Goal: Task Accomplishment & Management: Manage account settings

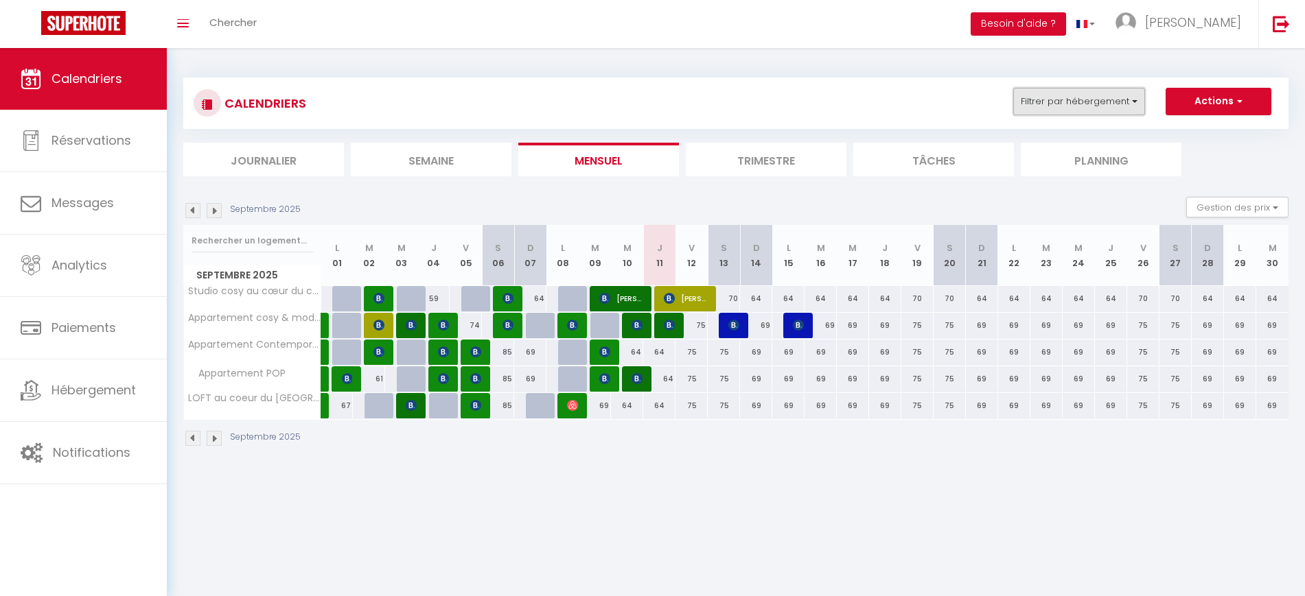
click at [1077, 101] on button "Filtrer par hébergement" at bounding box center [1079, 101] width 132 height 27
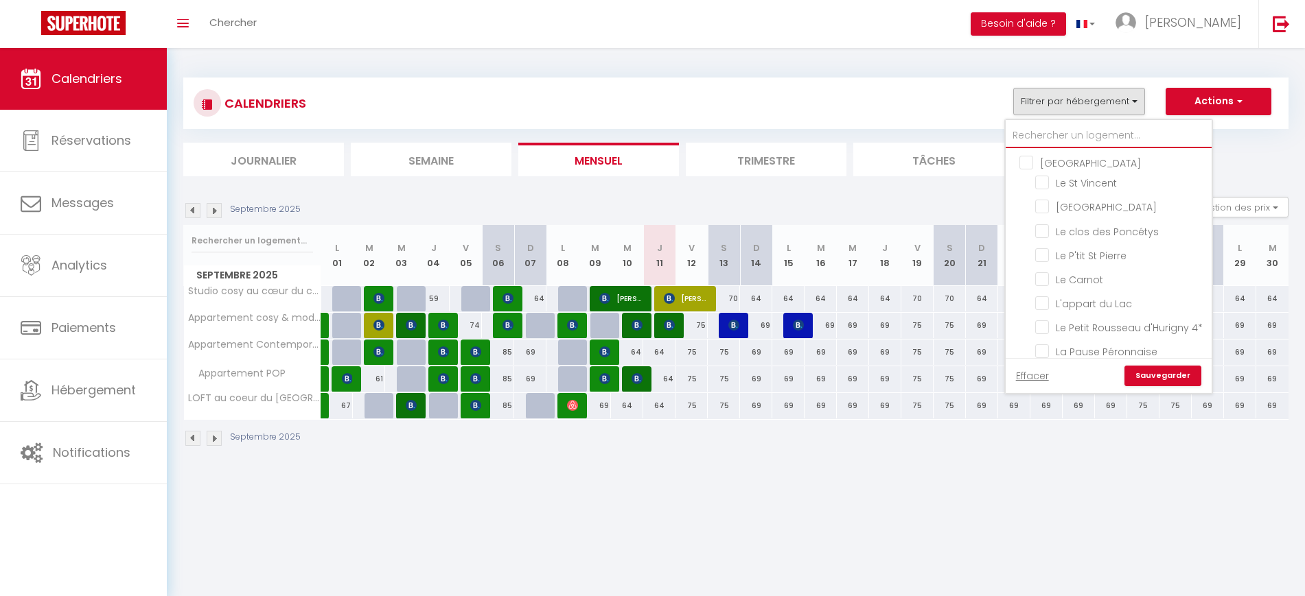
click at [1101, 140] on input "text" at bounding box center [1108, 136] width 206 height 25
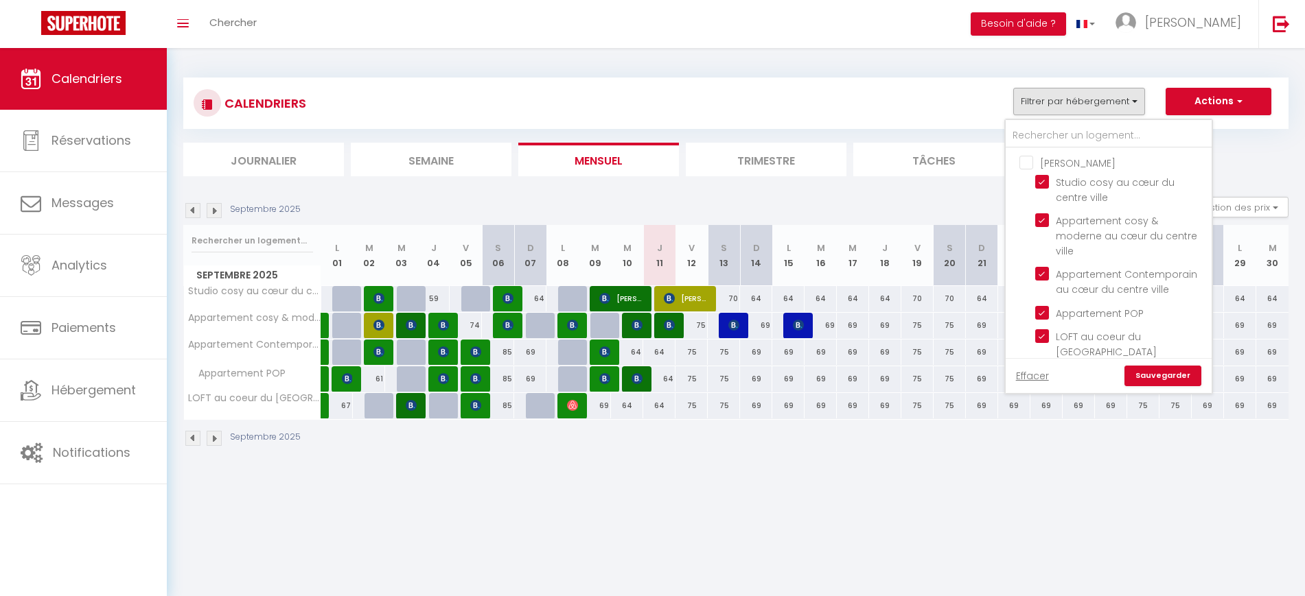
click at [1034, 169] on input "[PERSON_NAME]" at bounding box center [1122, 162] width 206 height 14
checkbox input "true"
checkbox input "false"
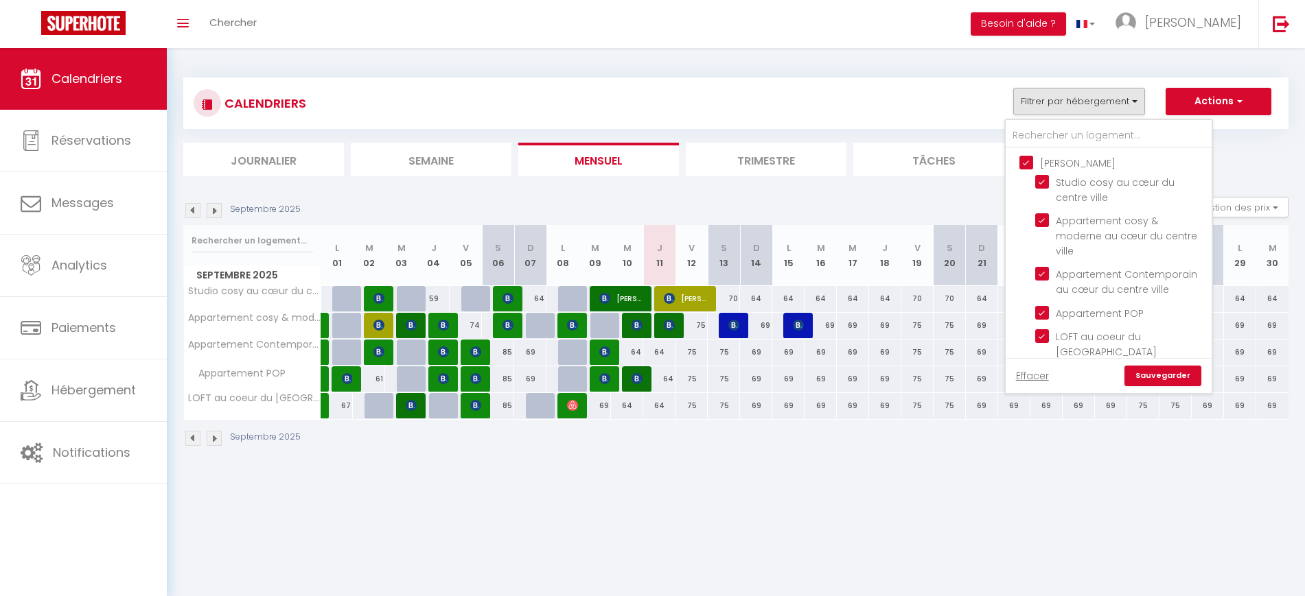
checkbox input "false"
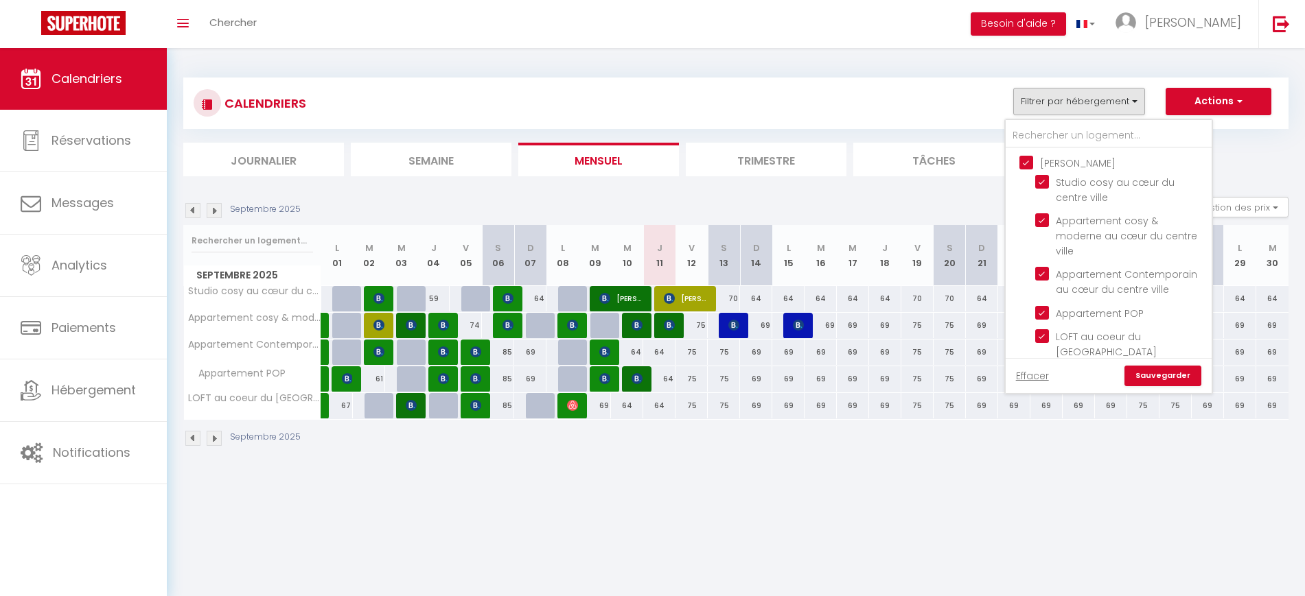
checkbox input "false"
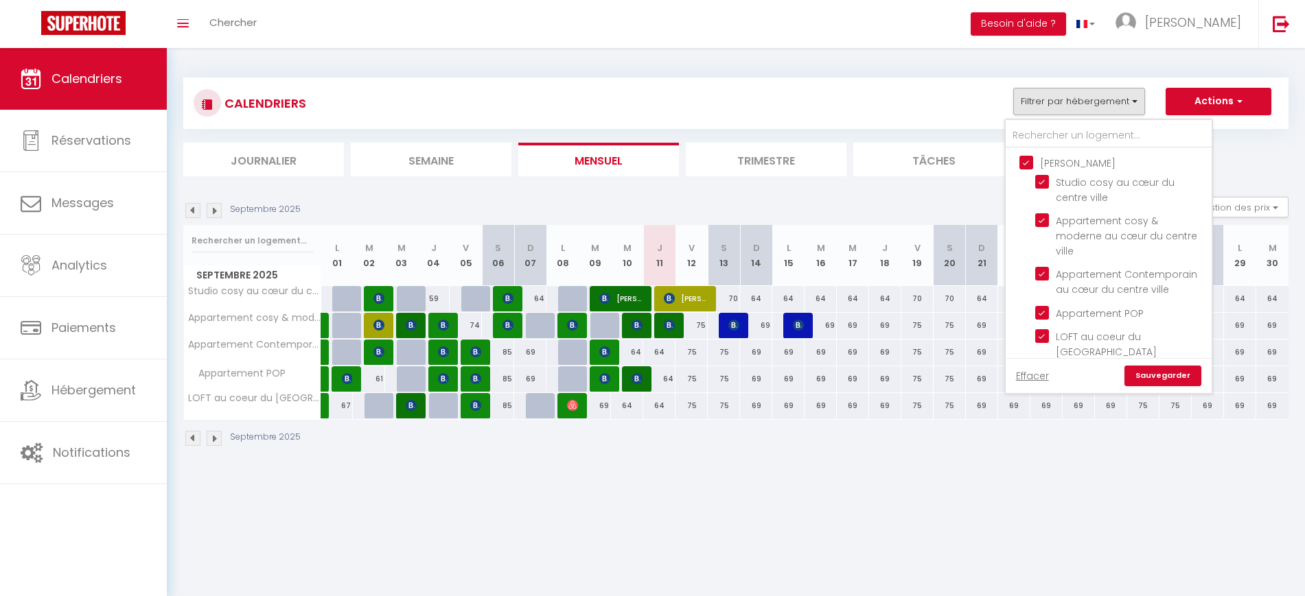
checkbox input "false"
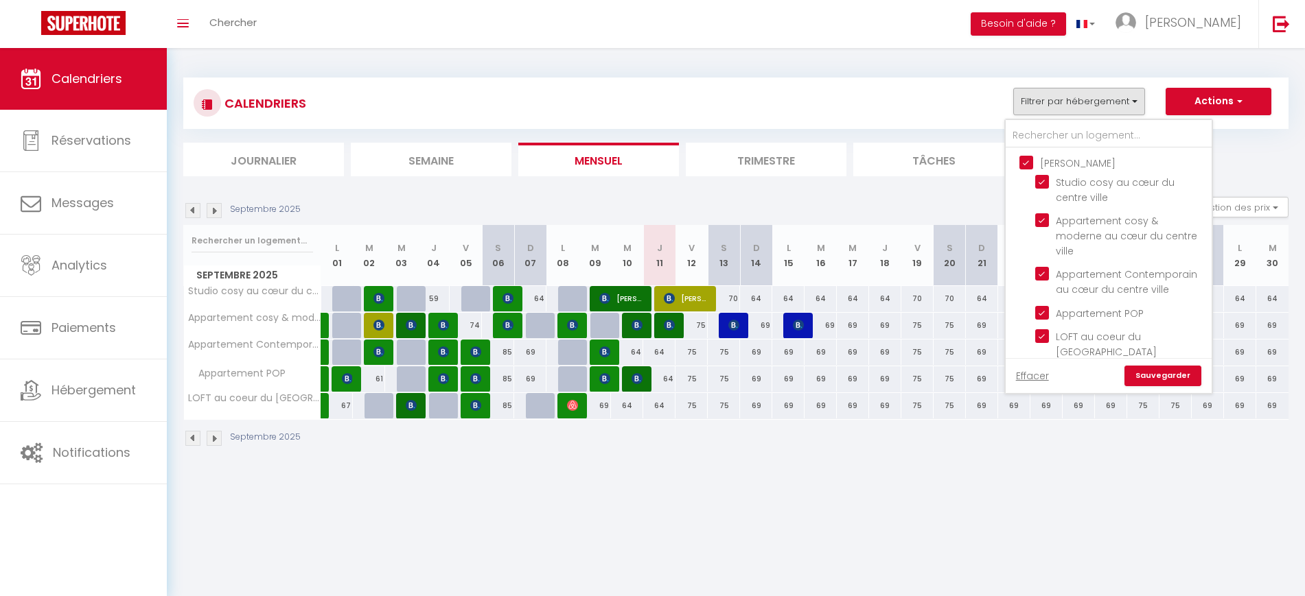
checkbox input "false"
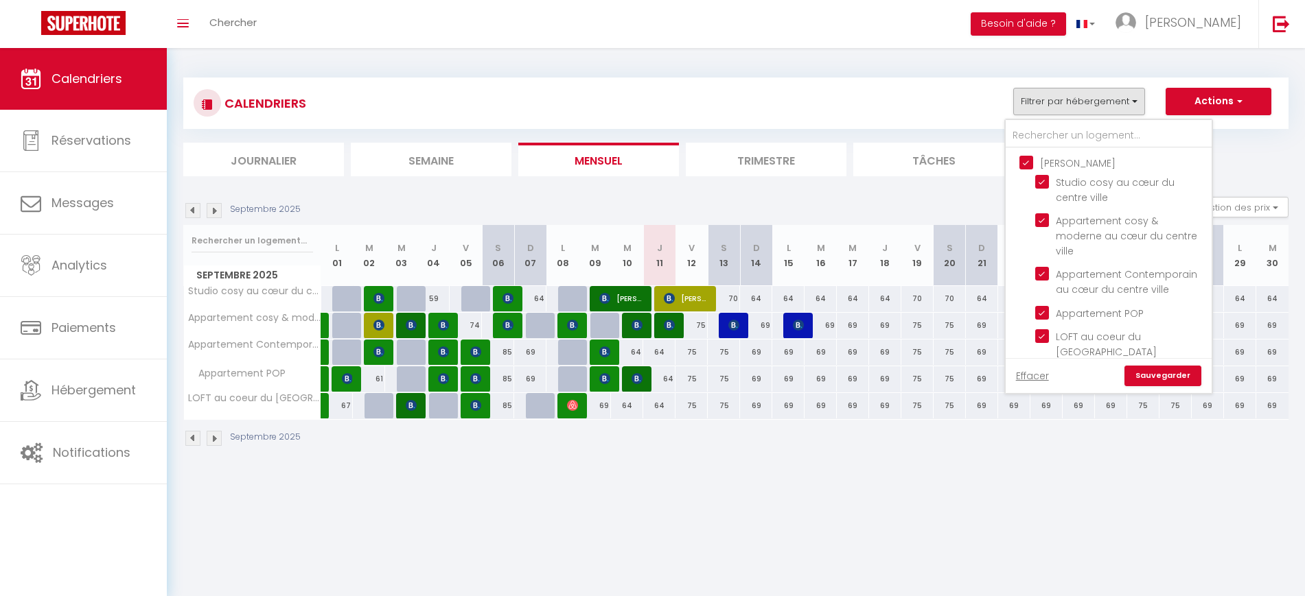
checkbox input "false"
click at [1034, 169] on input "[PERSON_NAME]" at bounding box center [1122, 162] width 206 height 14
checkbox input "false"
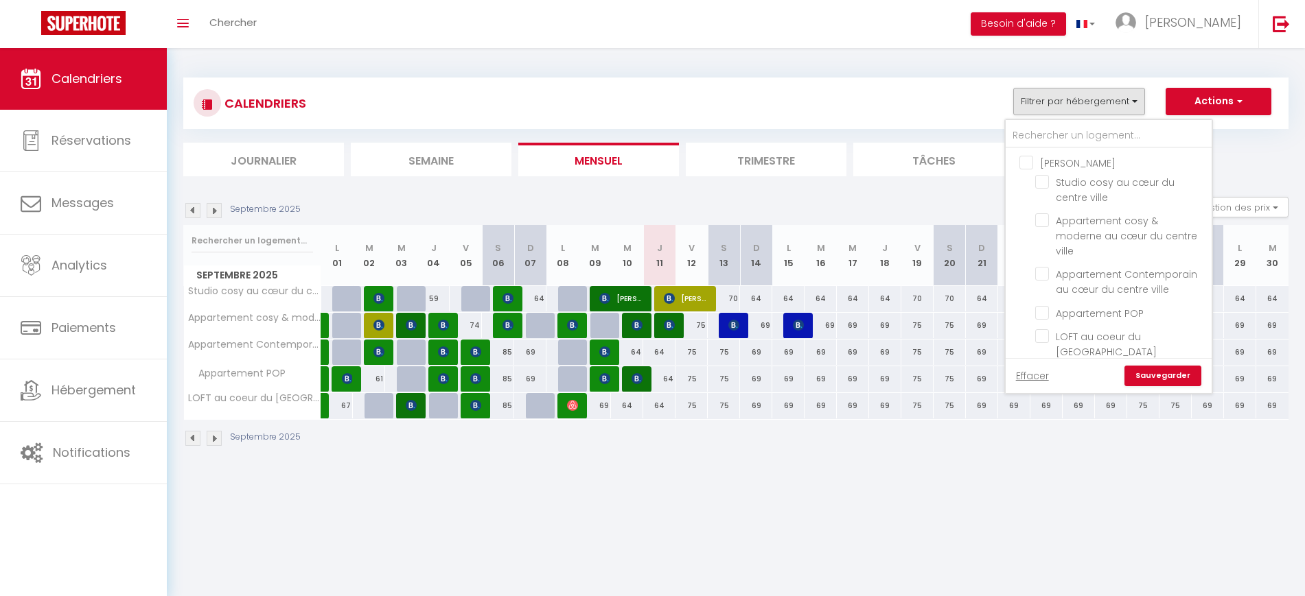
checkbox input "false"
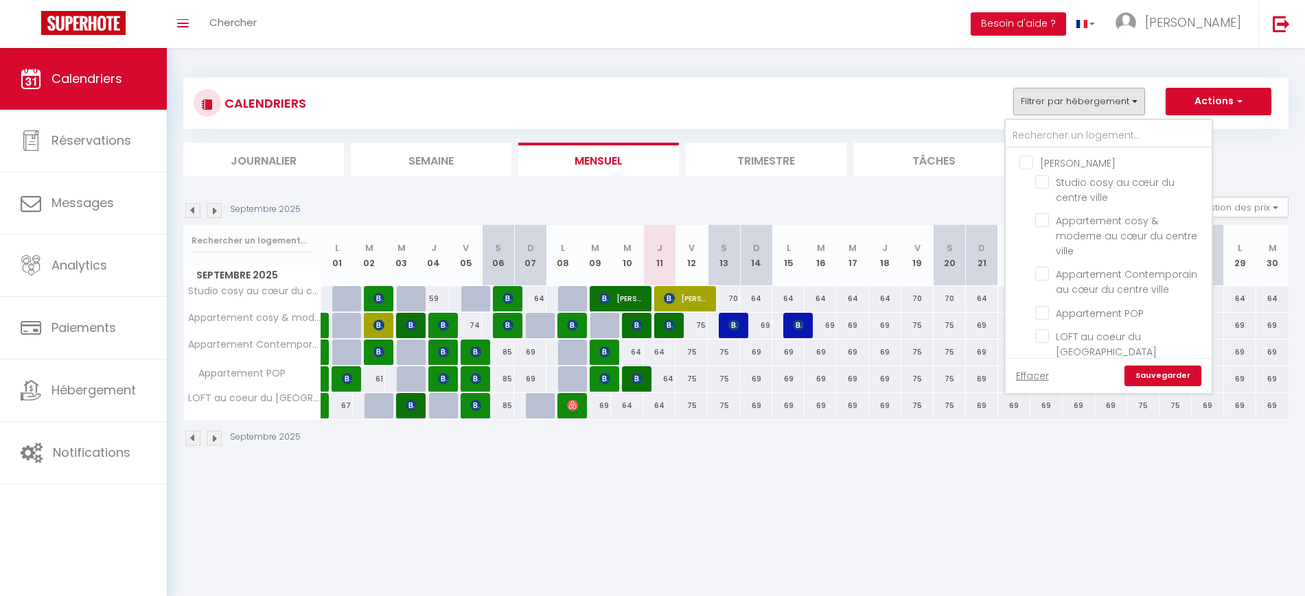
checkbox input "false"
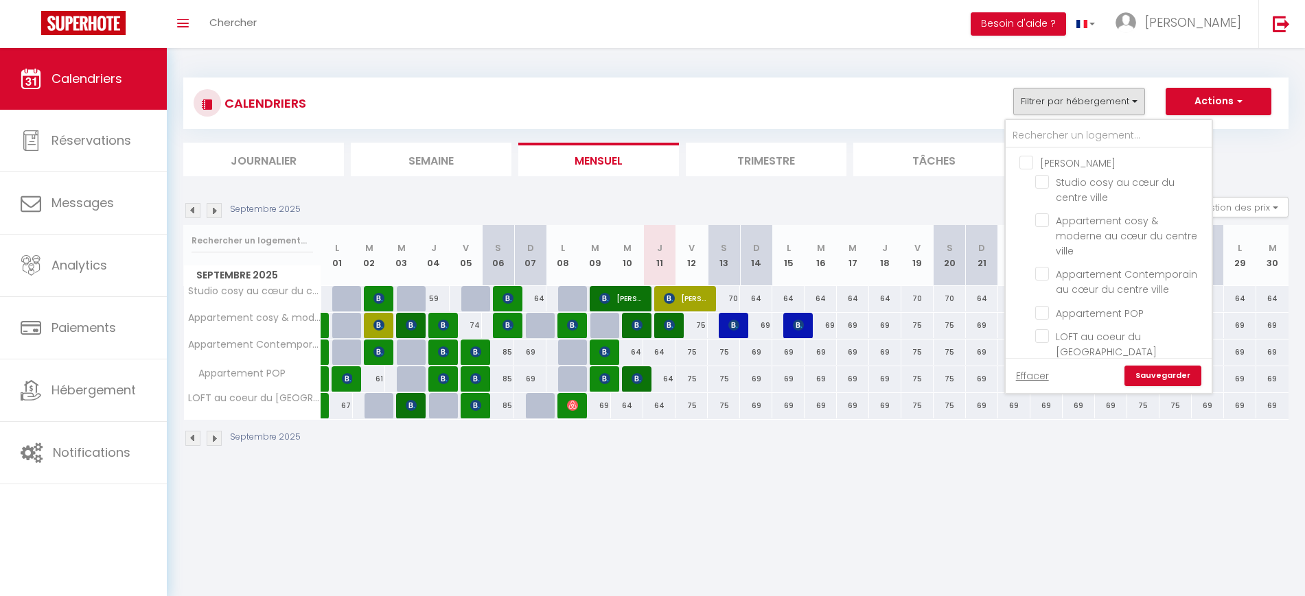
checkbox input "false"
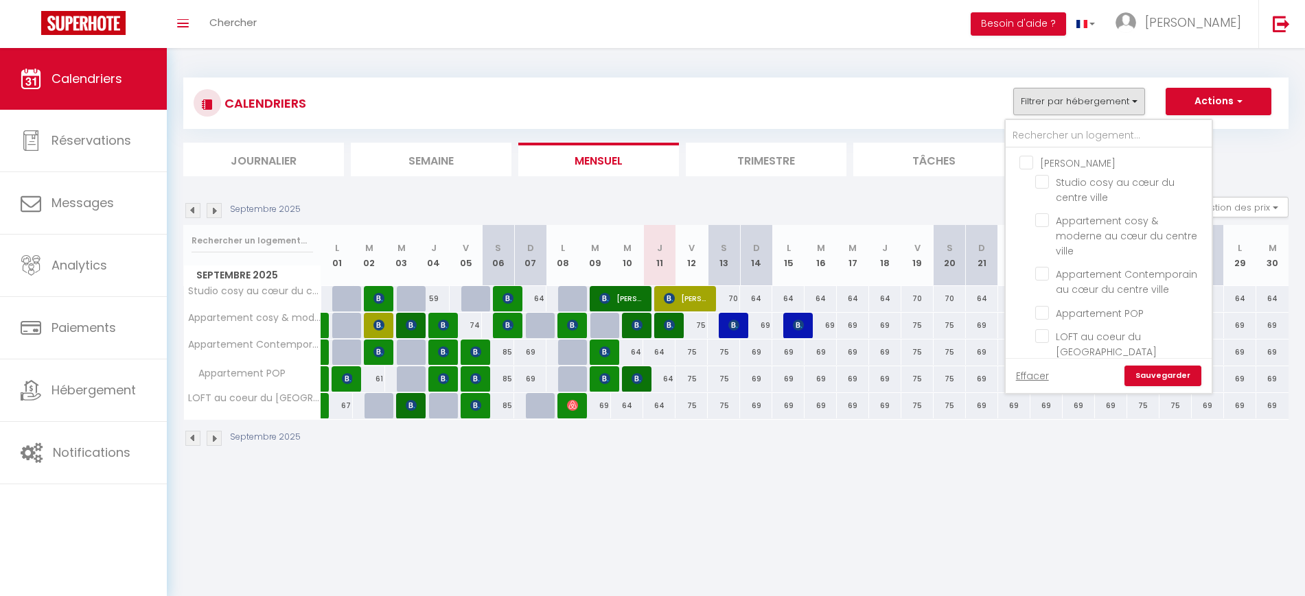
checkbox input "false"
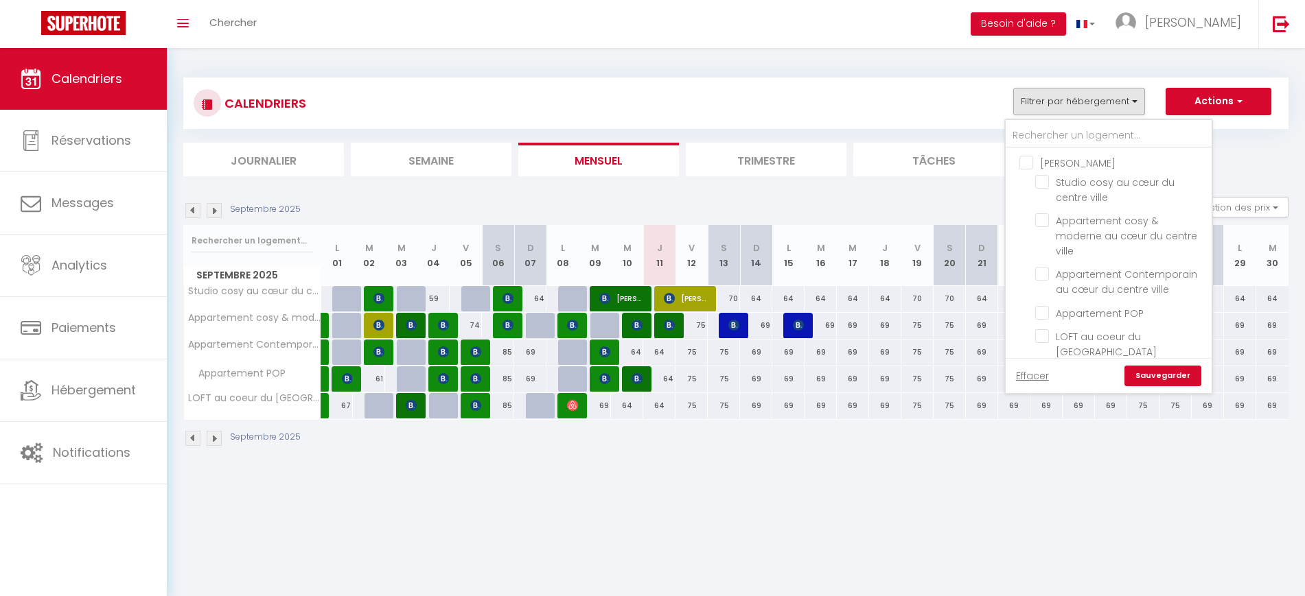
checkbox input "false"
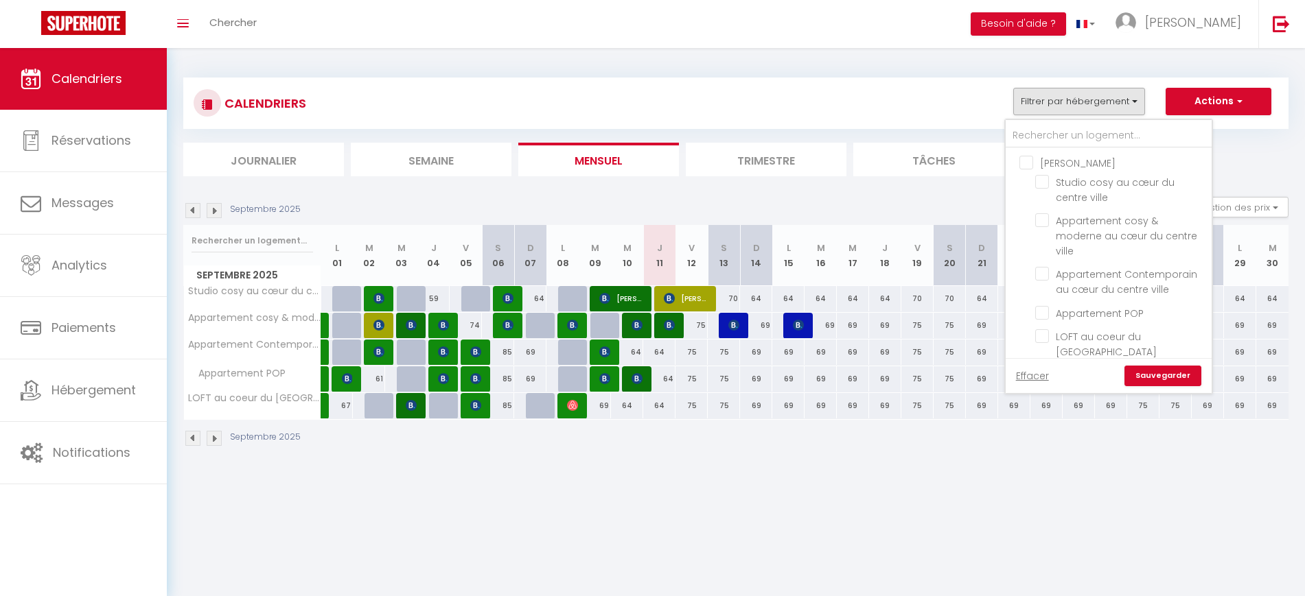
checkbox input "false"
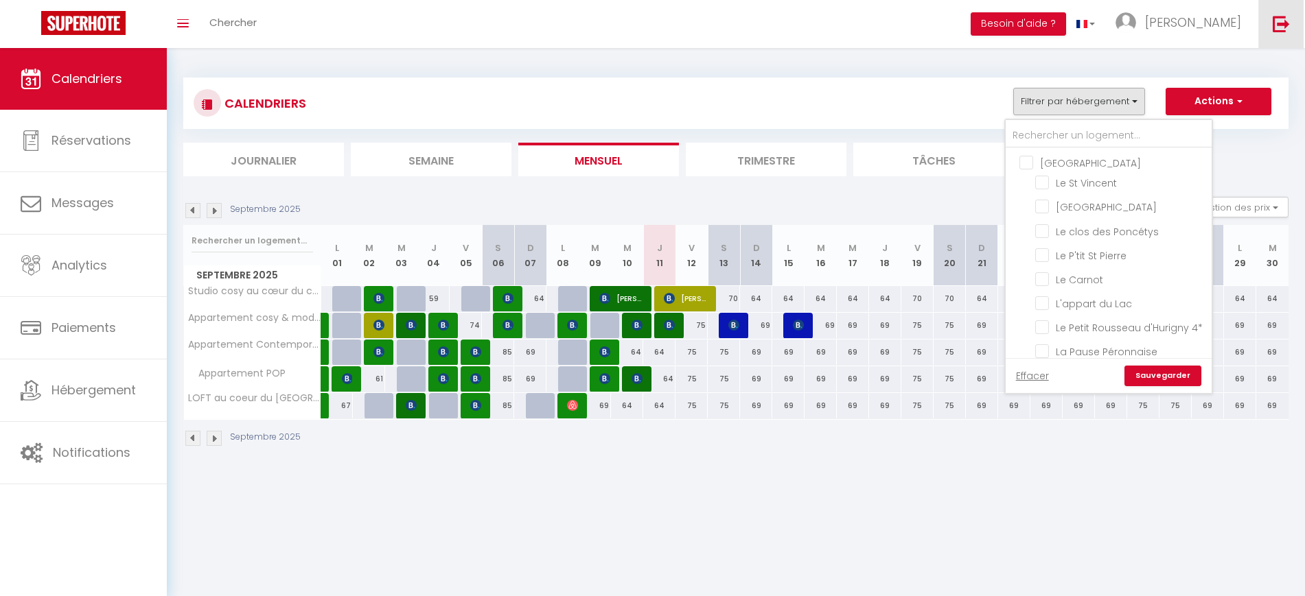
click at [1283, 16] on img at bounding box center [1280, 23] width 17 height 17
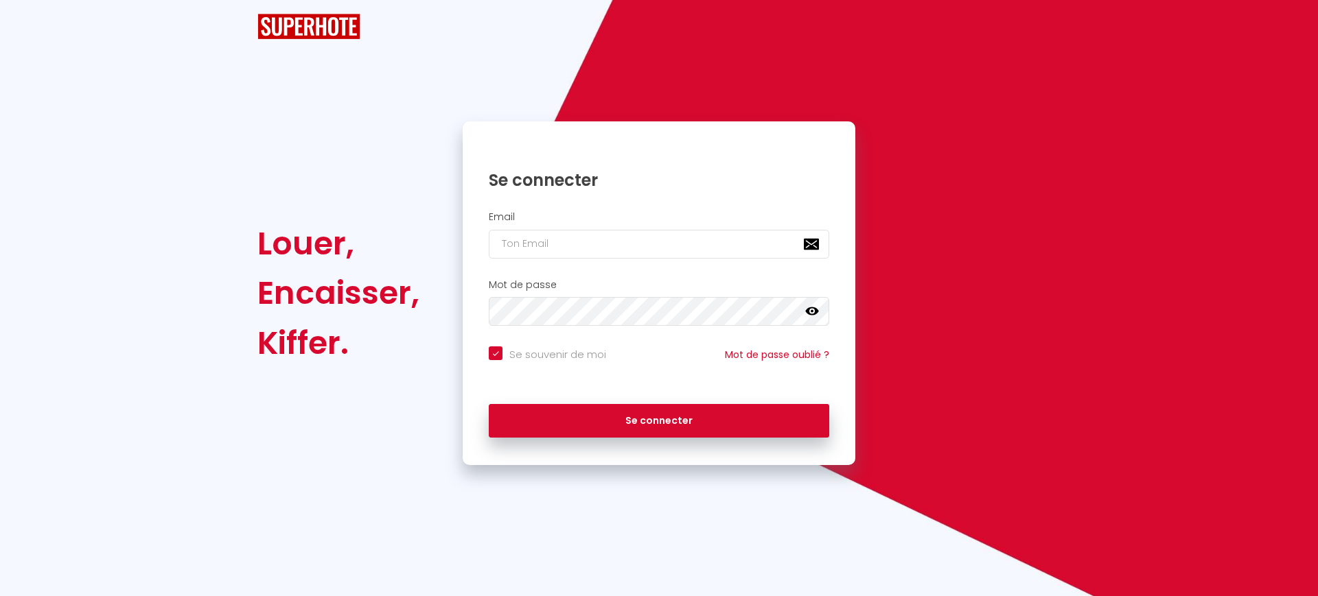
checkbox input "true"
type input "[PERSON_NAME][EMAIL_ADDRESS][DOMAIN_NAME]"
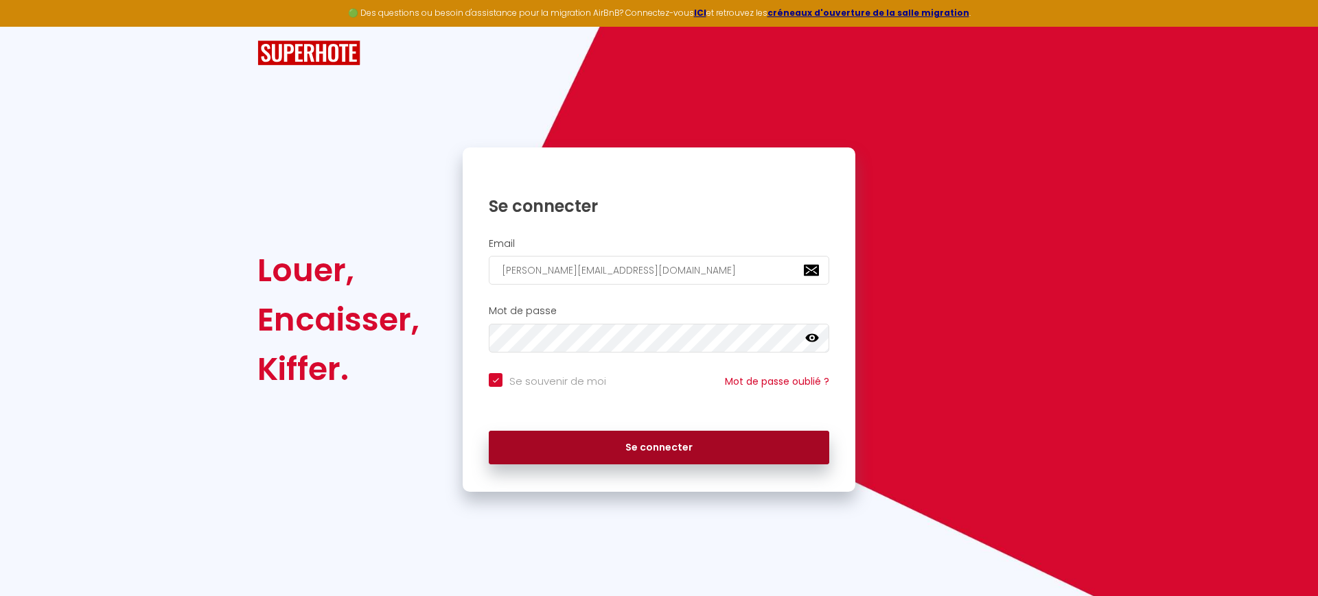
click at [627, 445] on button "Se connecter" at bounding box center [659, 448] width 340 height 34
checkbox input "true"
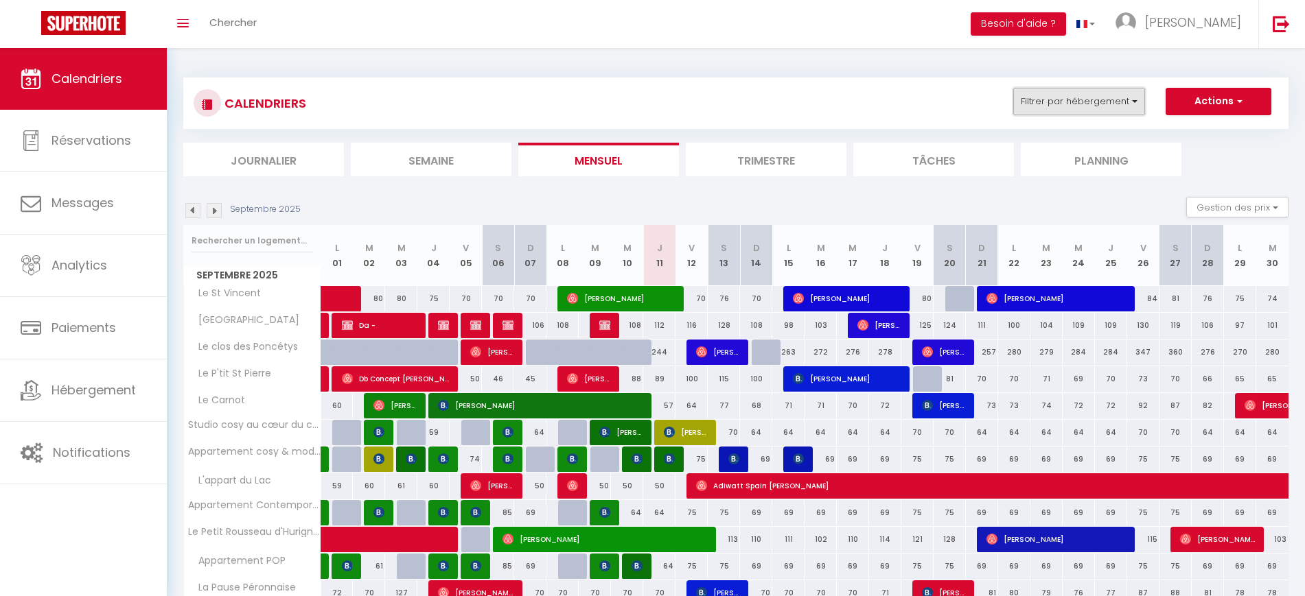
click at [1097, 104] on button "Filtrer par hébergement" at bounding box center [1079, 101] width 132 height 27
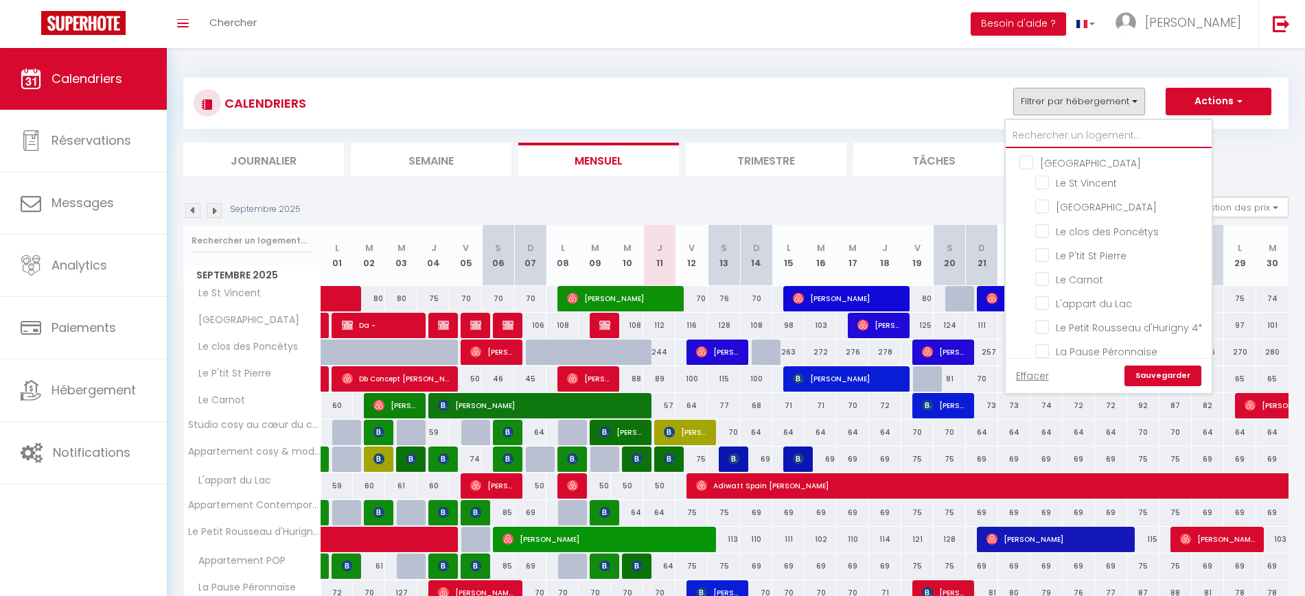
click at [1100, 132] on input "text" at bounding box center [1108, 136] width 206 height 25
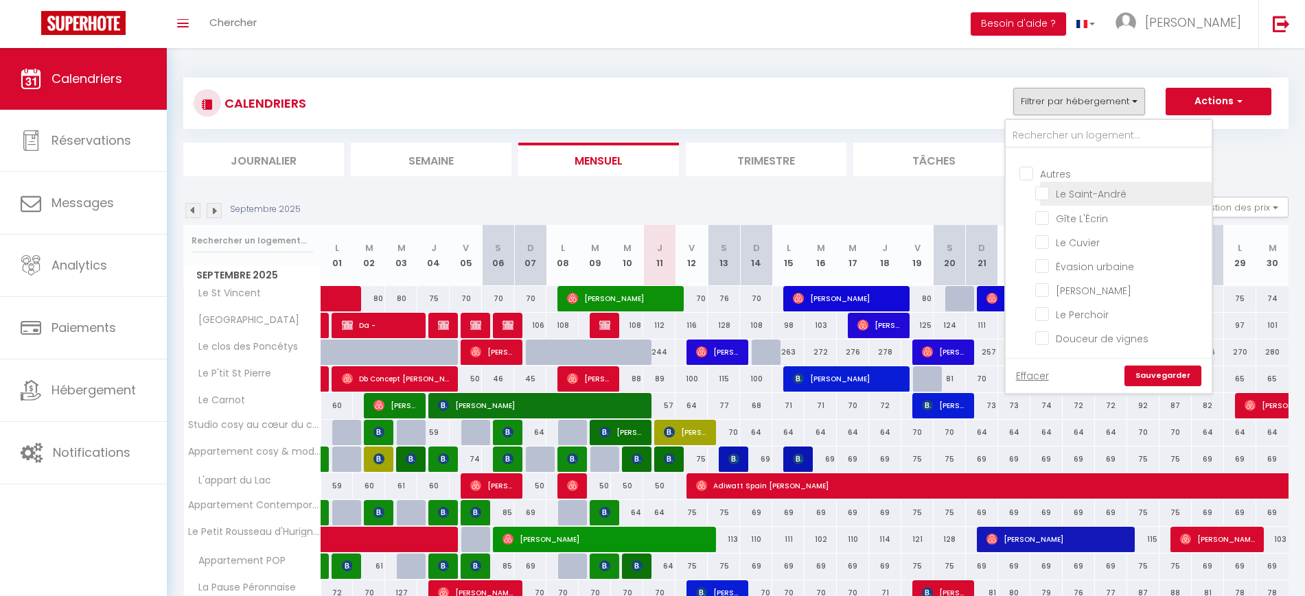
click at [1083, 196] on input "Le Saint-André" at bounding box center [1121, 193] width 172 height 14
checkbox input "true"
checkbox input "false"
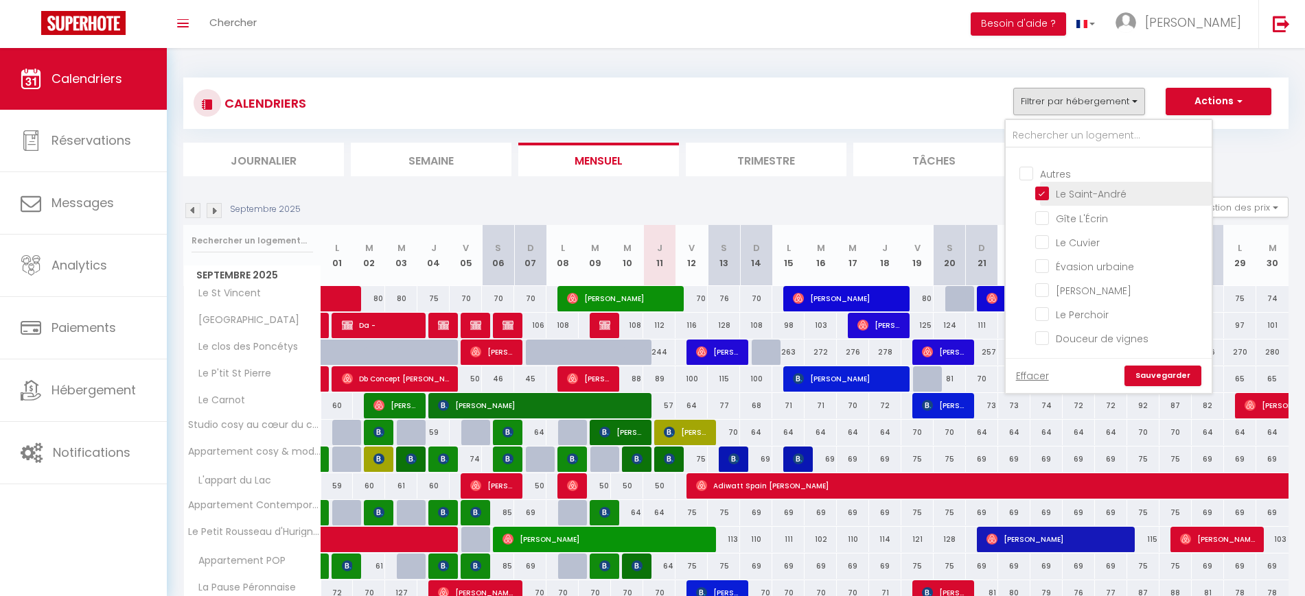
checkbox input "false"
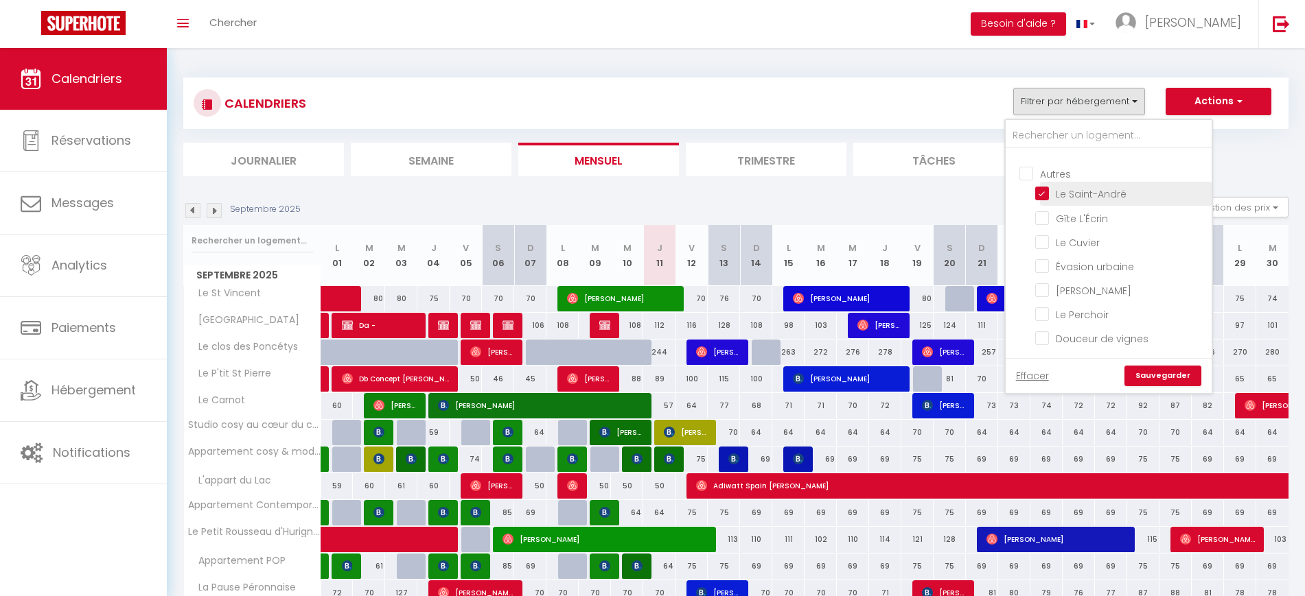
checkbox input "false"
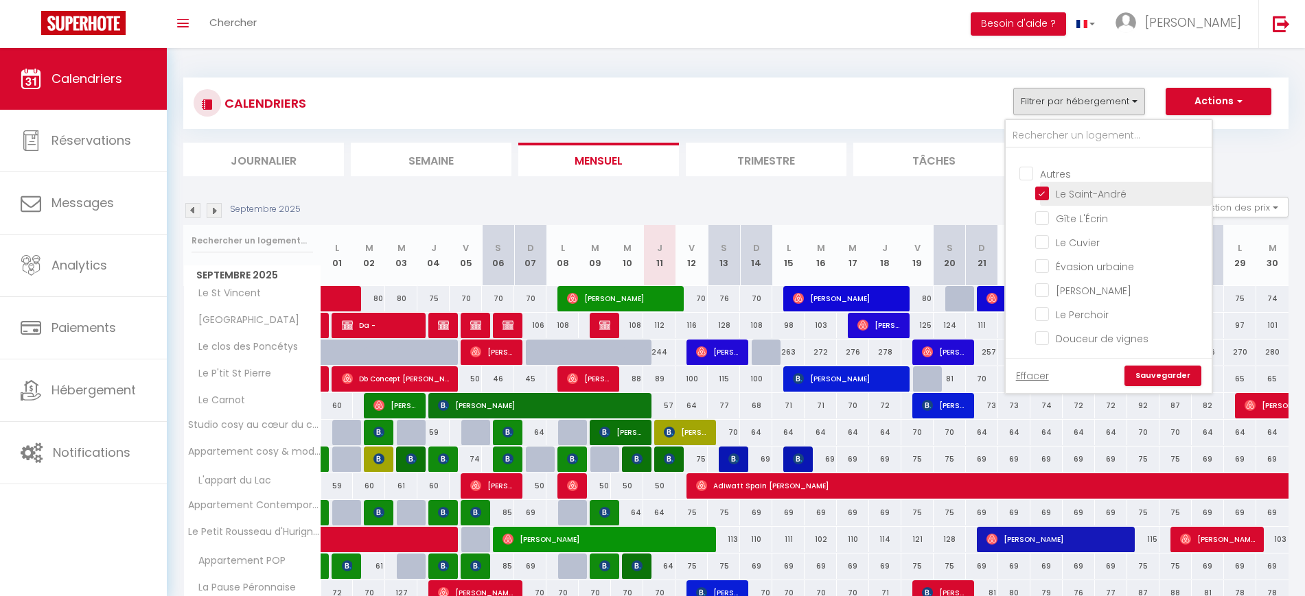
checkbox input "false"
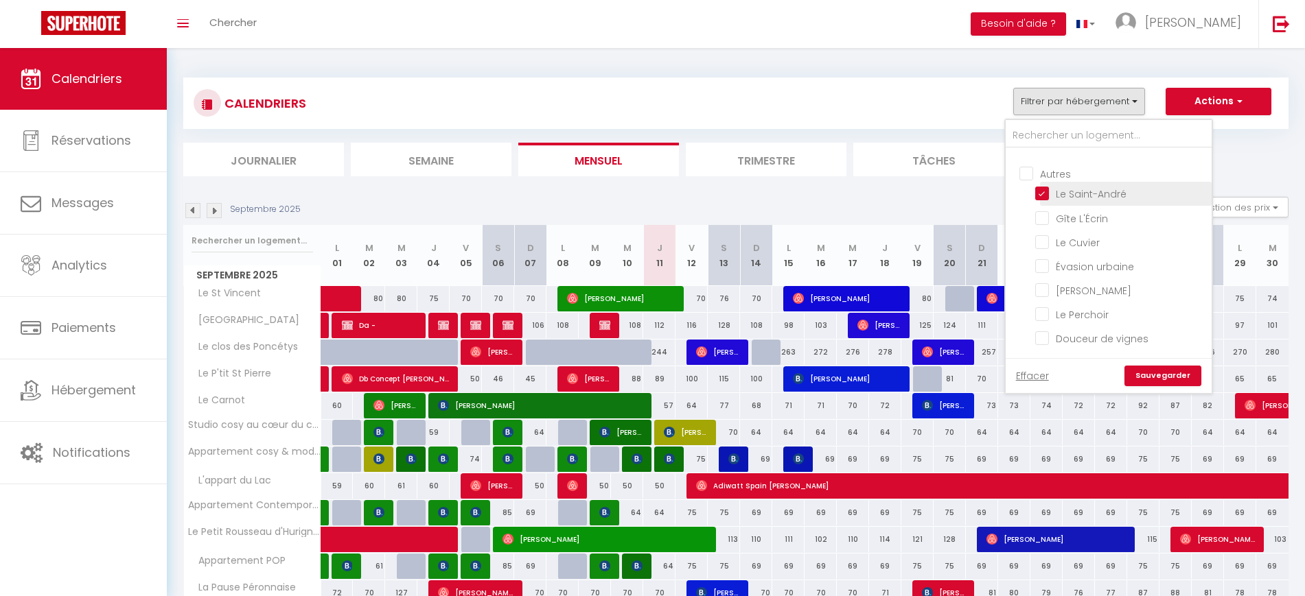
checkbox input "false"
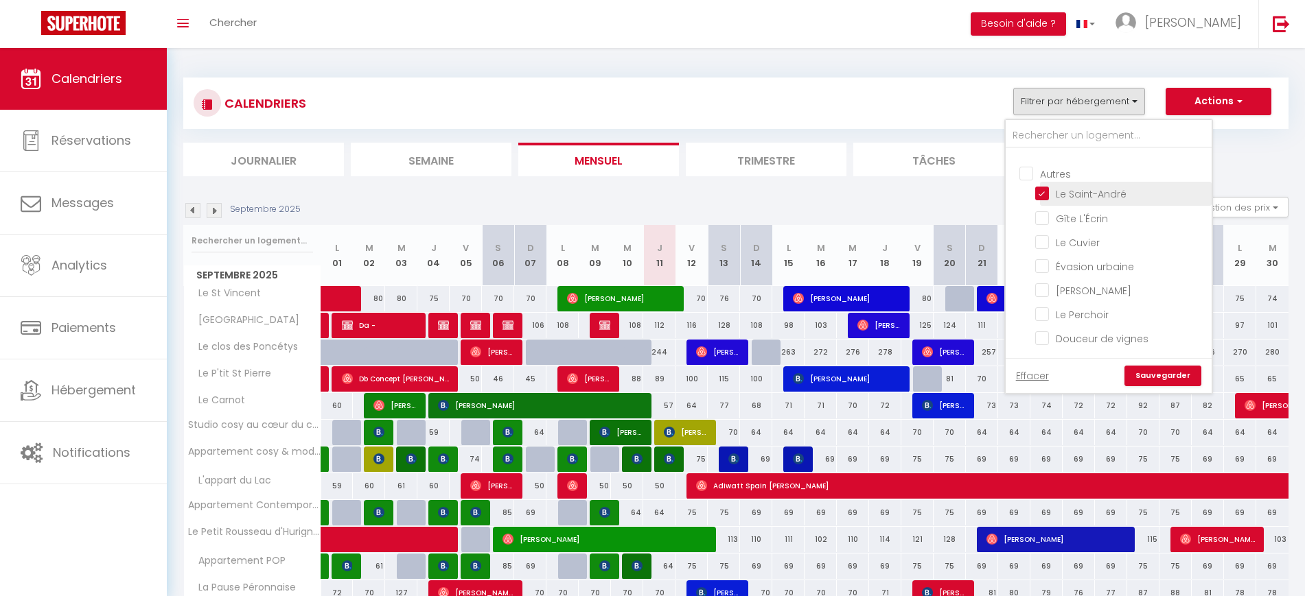
checkbox input "false"
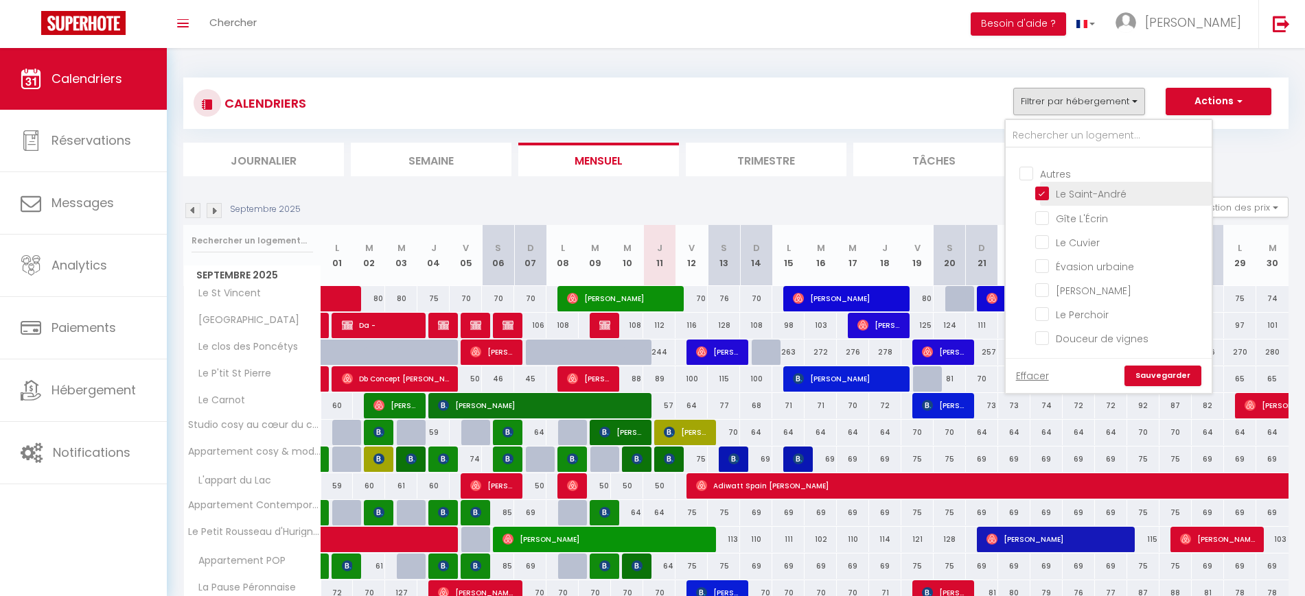
checkbox input "false"
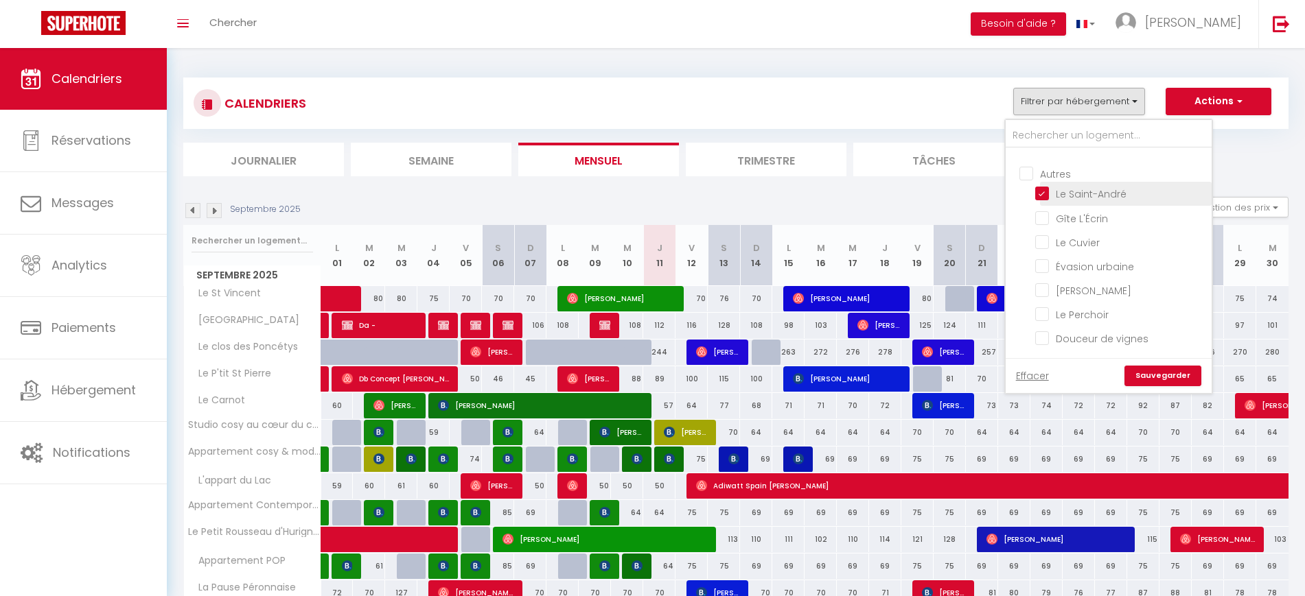
checkbox input "false"
click at [1165, 371] on link "Sauvegarder" at bounding box center [1162, 376] width 77 height 21
select select
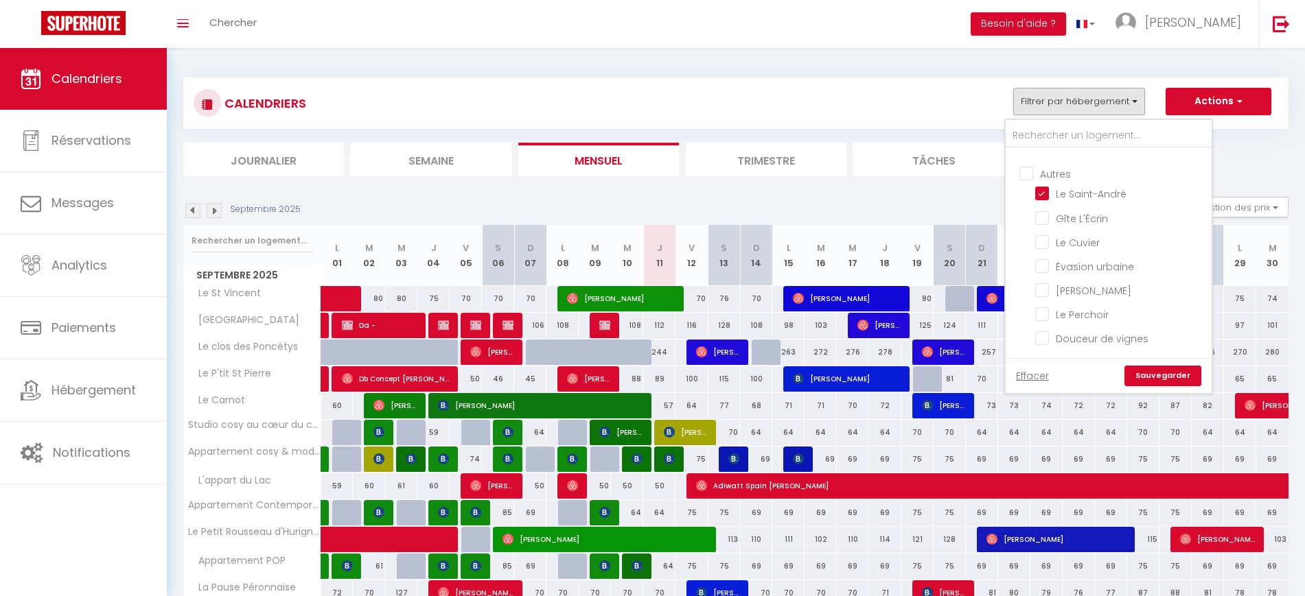
select select
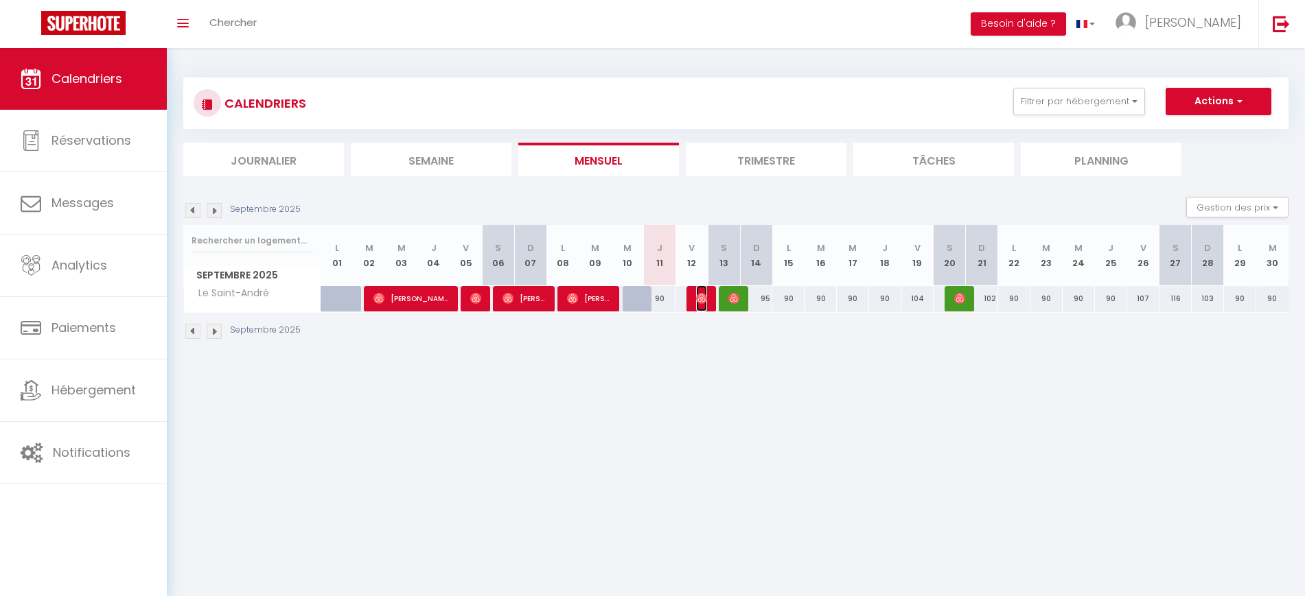
click at [706, 300] on img at bounding box center [701, 298] width 11 height 11
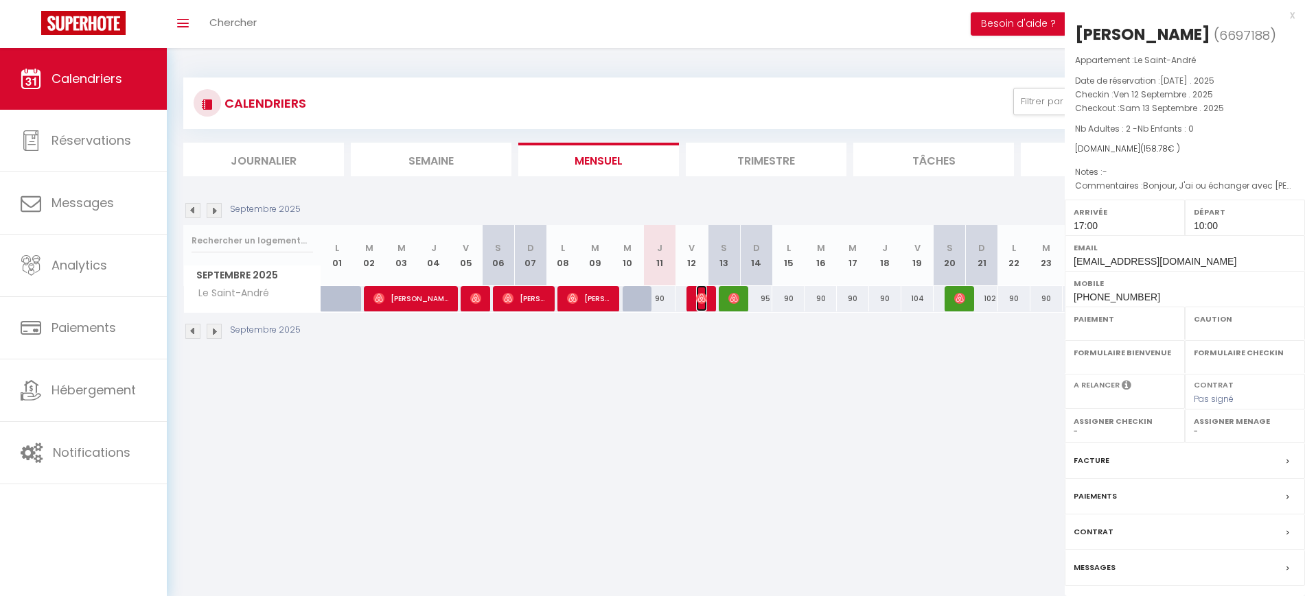
select select "OK"
select select "1"
select select "0"
select select "1"
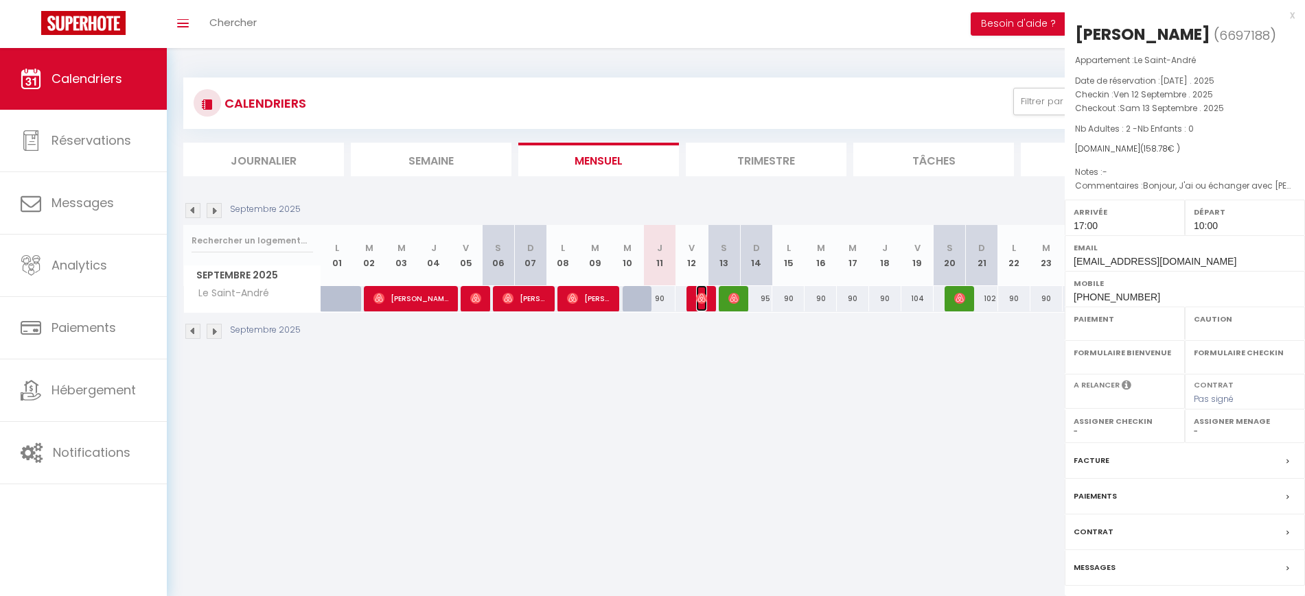
select select
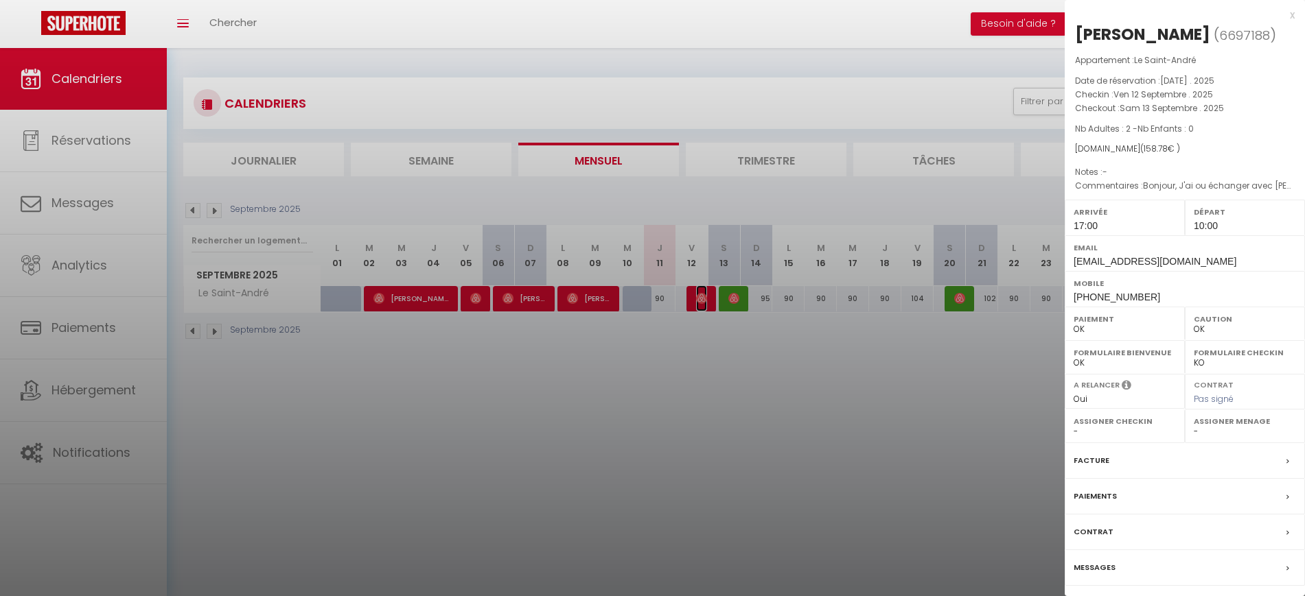
scroll to position [48, 0]
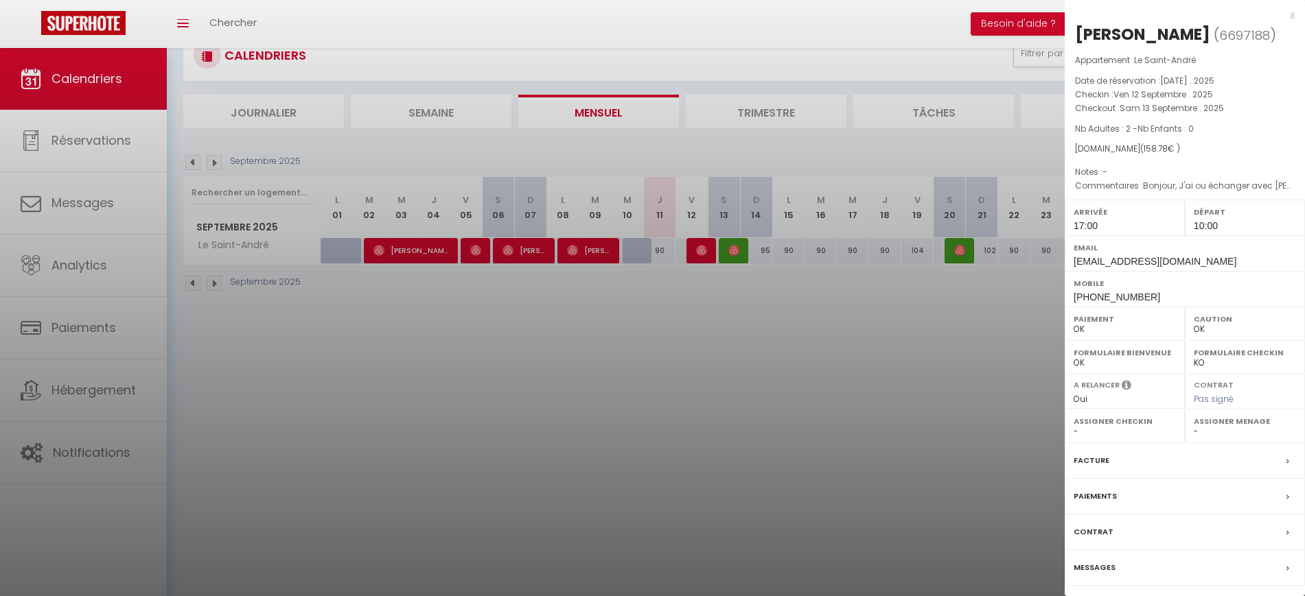
click at [1093, 496] on label "Paiements" at bounding box center [1094, 496] width 43 height 14
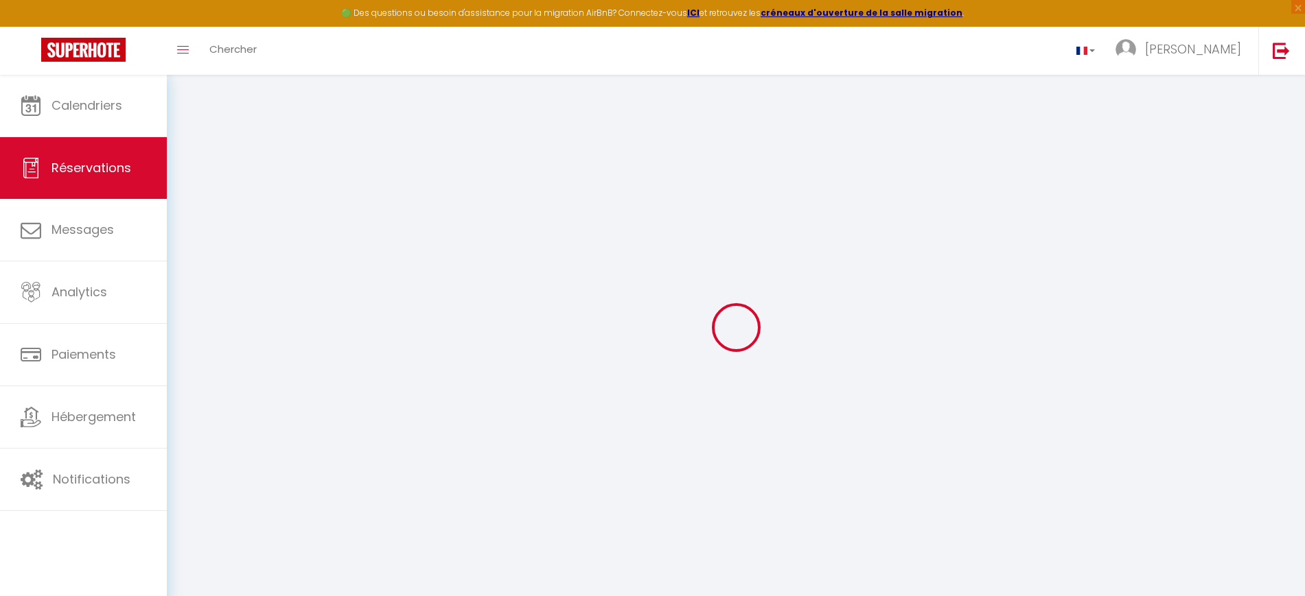
select select
checkbox input "false"
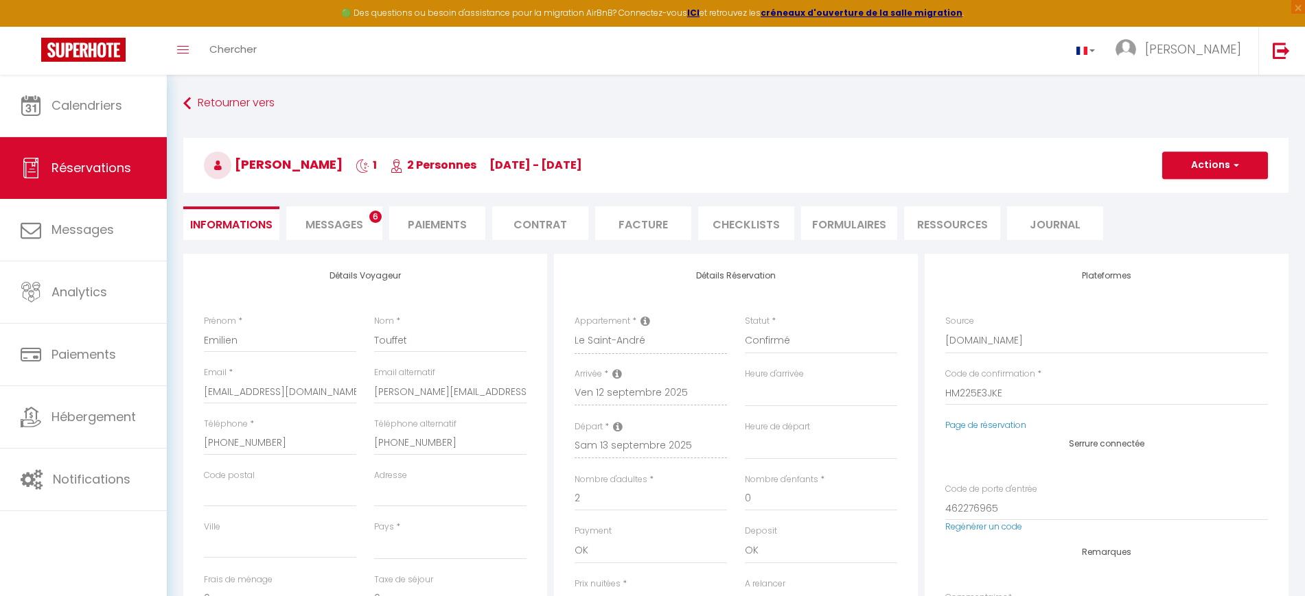
select select
checkbox input "false"
type textarea "Bonjour, J'ai ou échanger avec [PERSON_NAME] par téléphone pour demander une he…"
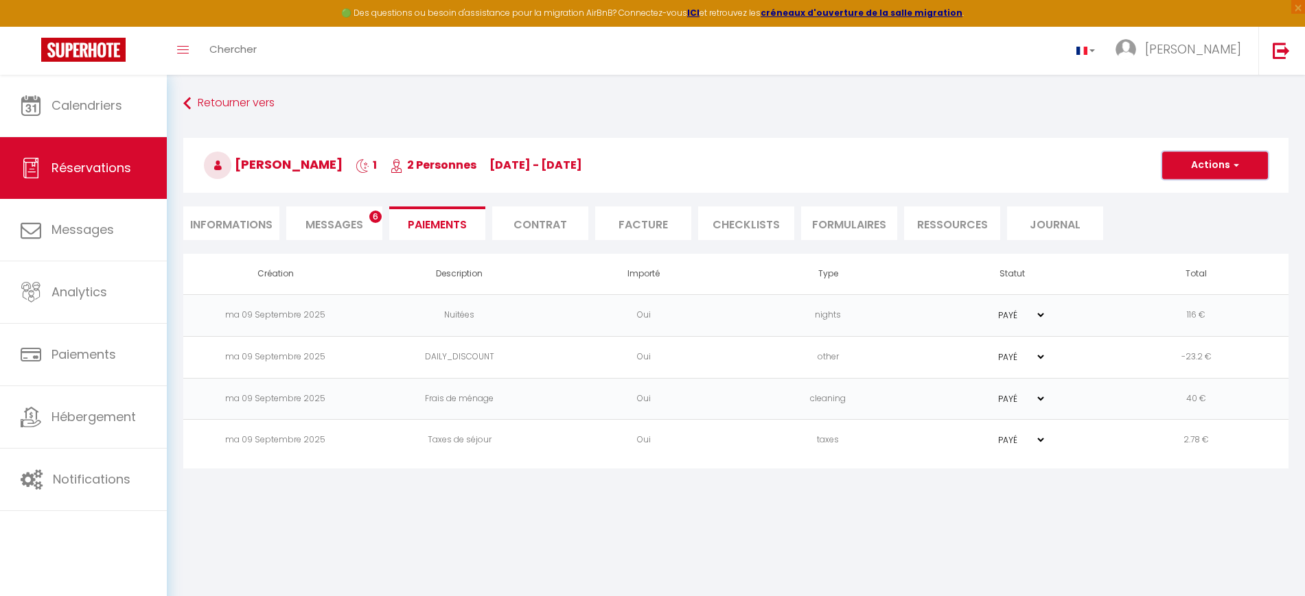
click at [1200, 159] on button "Actions" at bounding box center [1215, 165] width 106 height 27
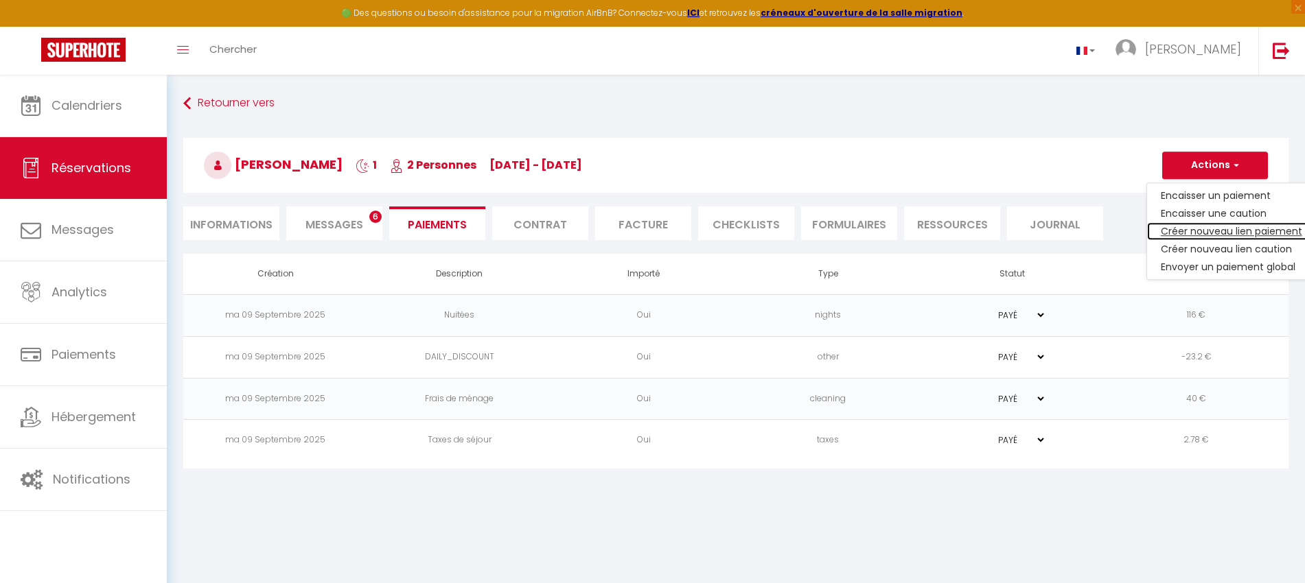
click at [1208, 235] on link "Créer nouveau lien paiement" at bounding box center [1231, 231] width 169 height 18
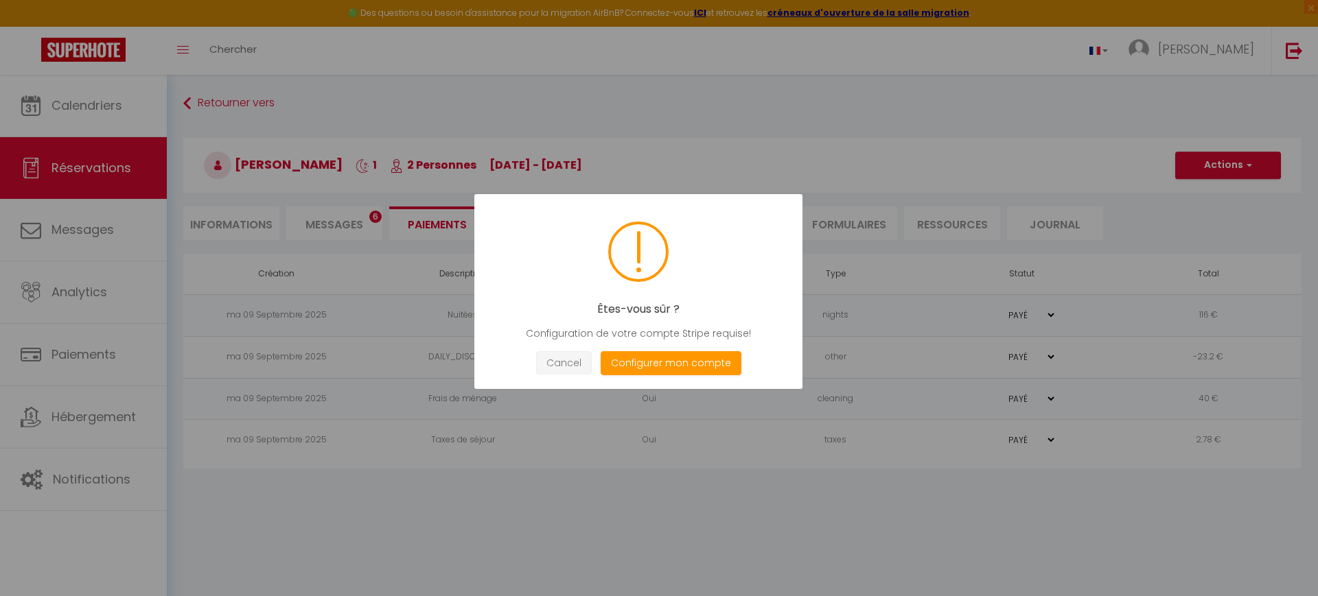
click at [576, 367] on button "Cancel" at bounding box center [564, 363] width 56 height 24
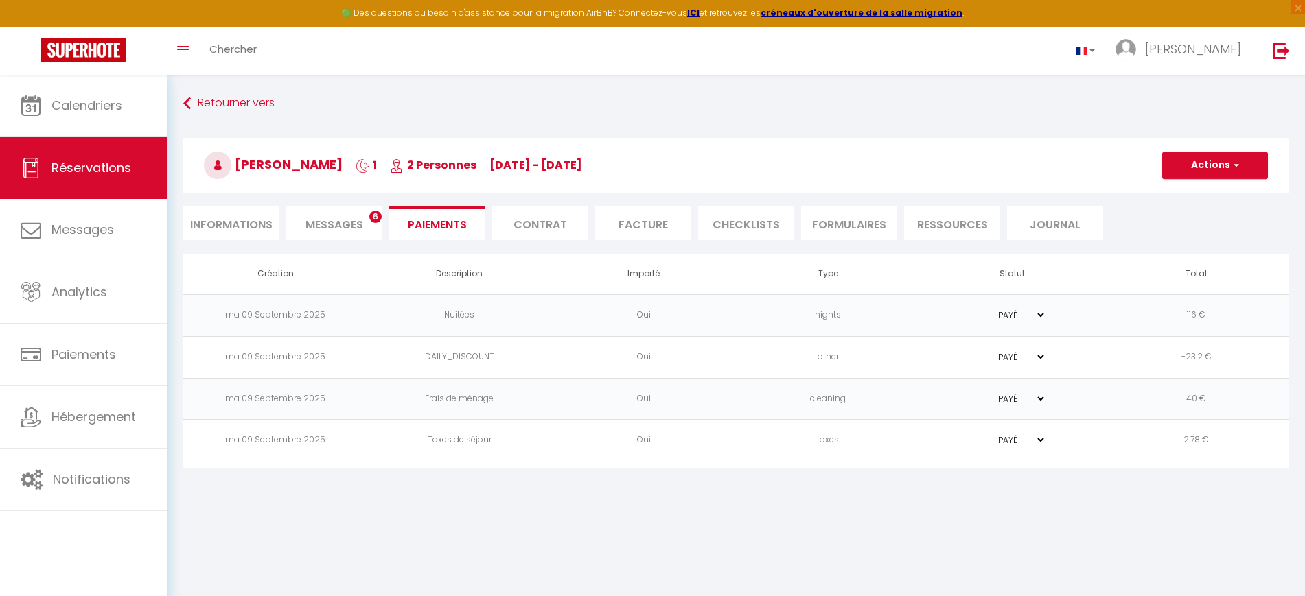
click at [331, 232] on span "Messages" at bounding box center [334, 225] width 58 height 16
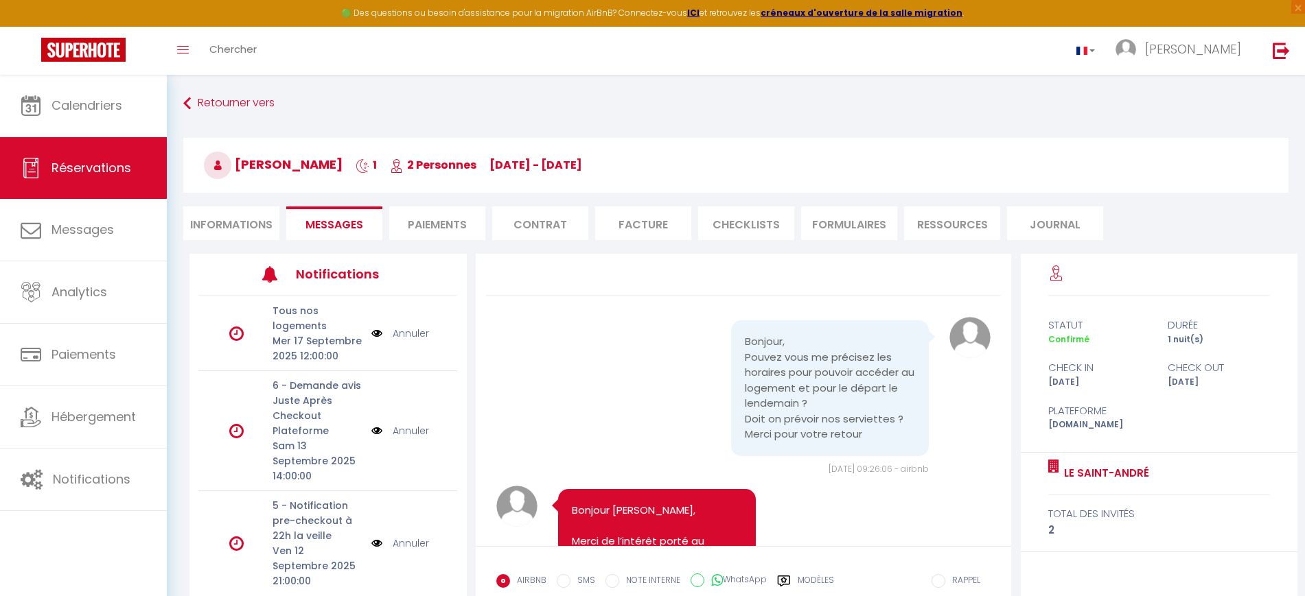
click at [407, 220] on li "Paiements" at bounding box center [437, 224] width 96 height 34
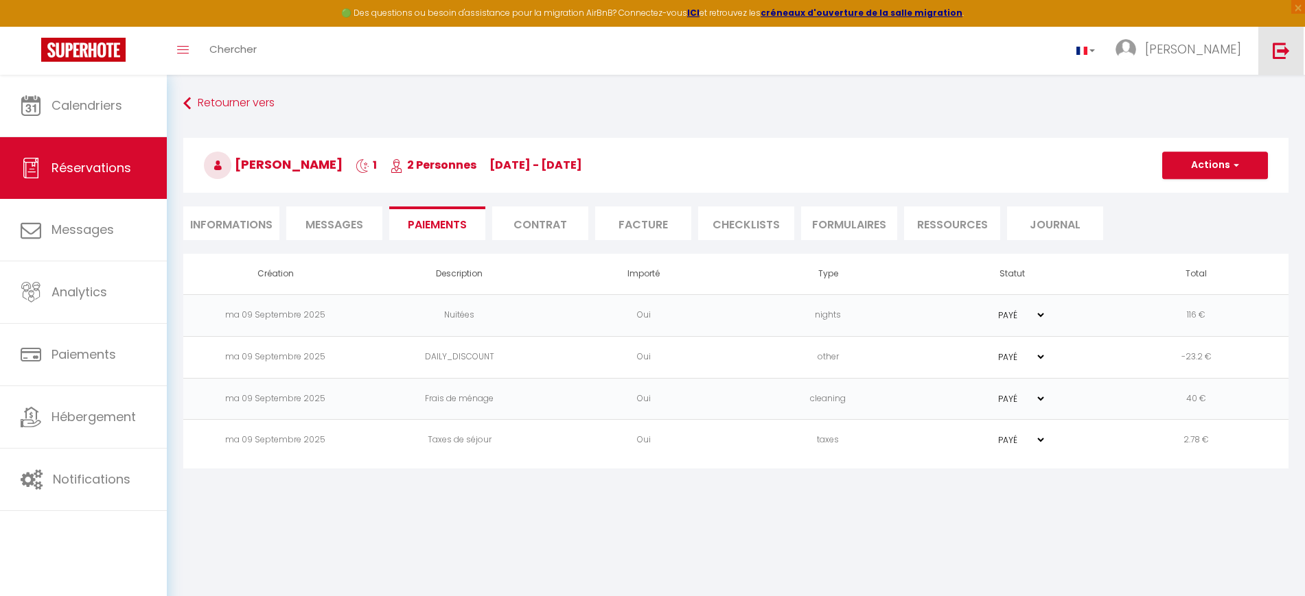
click at [1277, 65] on link at bounding box center [1280, 51] width 45 height 48
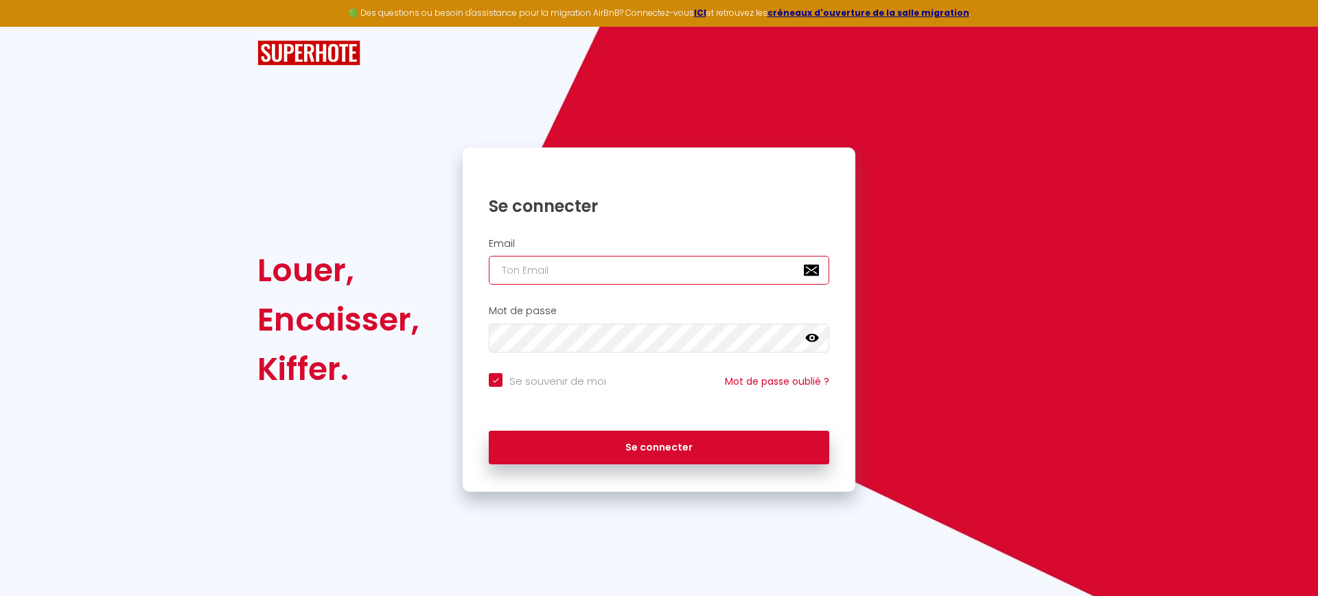
type input "[PERSON_NAME][EMAIL_ADDRESS][DOMAIN_NAME]"
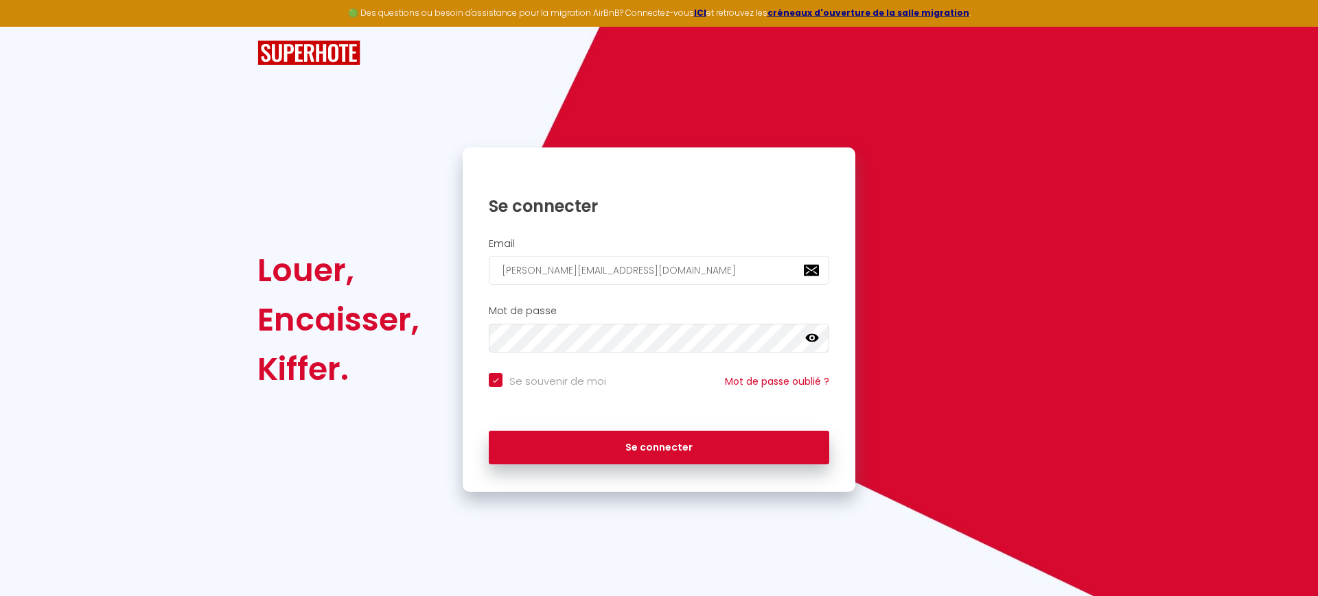
checkbox input "true"
click at [602, 279] on input "[PERSON_NAME][EMAIL_ADDRESS][DOMAIN_NAME]" at bounding box center [659, 270] width 340 height 29
type input "[EMAIL_ADDRESS][DOMAIN_NAME]"
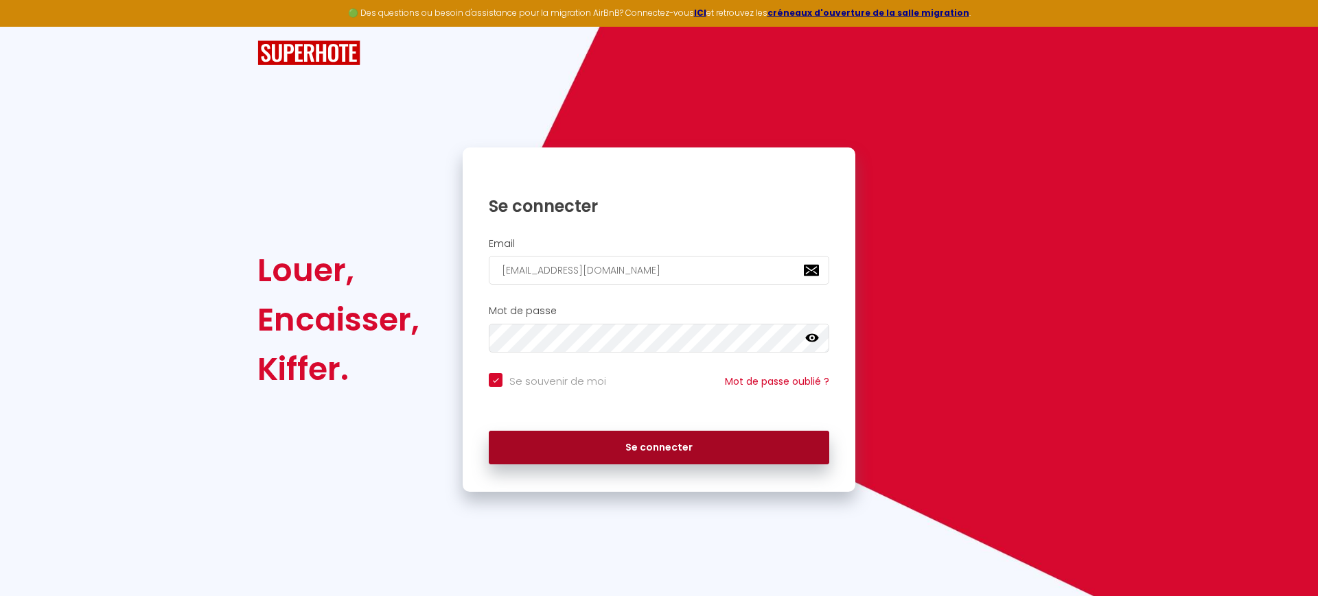
click at [618, 435] on button "Se connecter" at bounding box center [659, 448] width 340 height 34
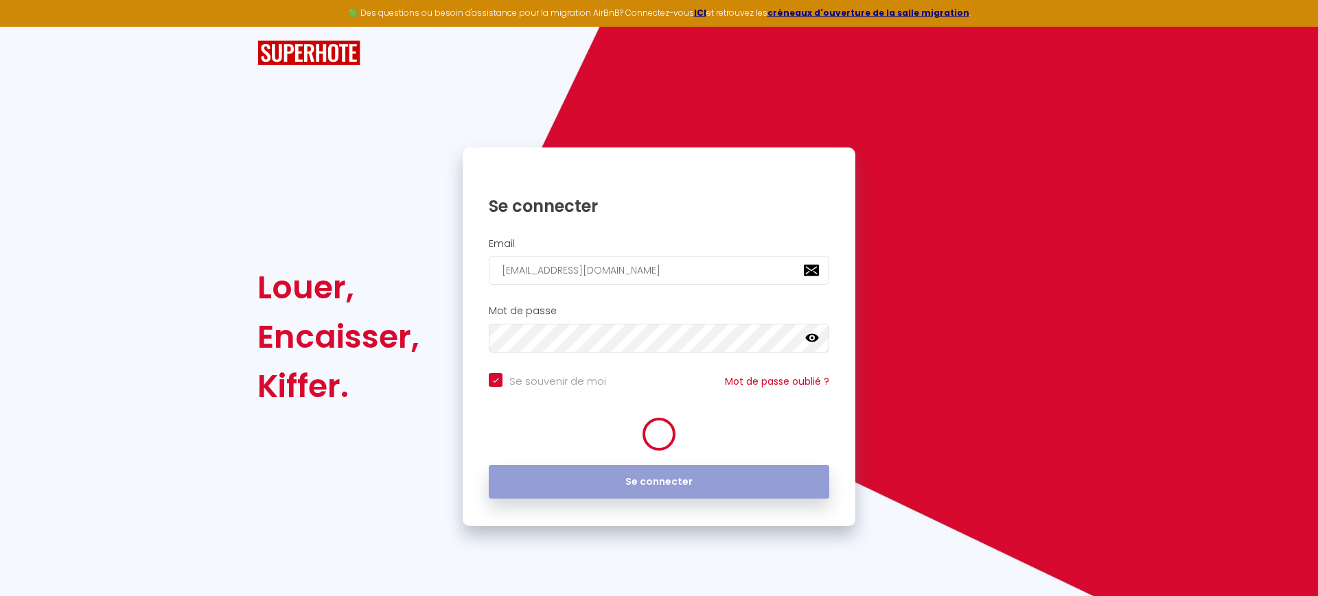
checkbox input "true"
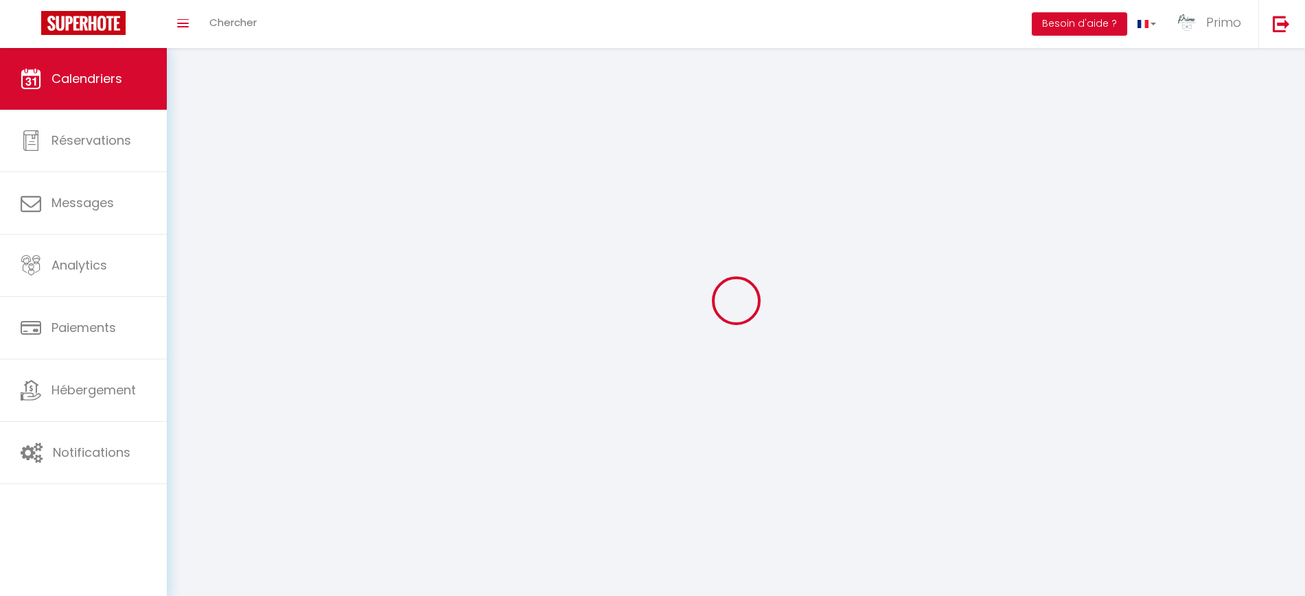
select select
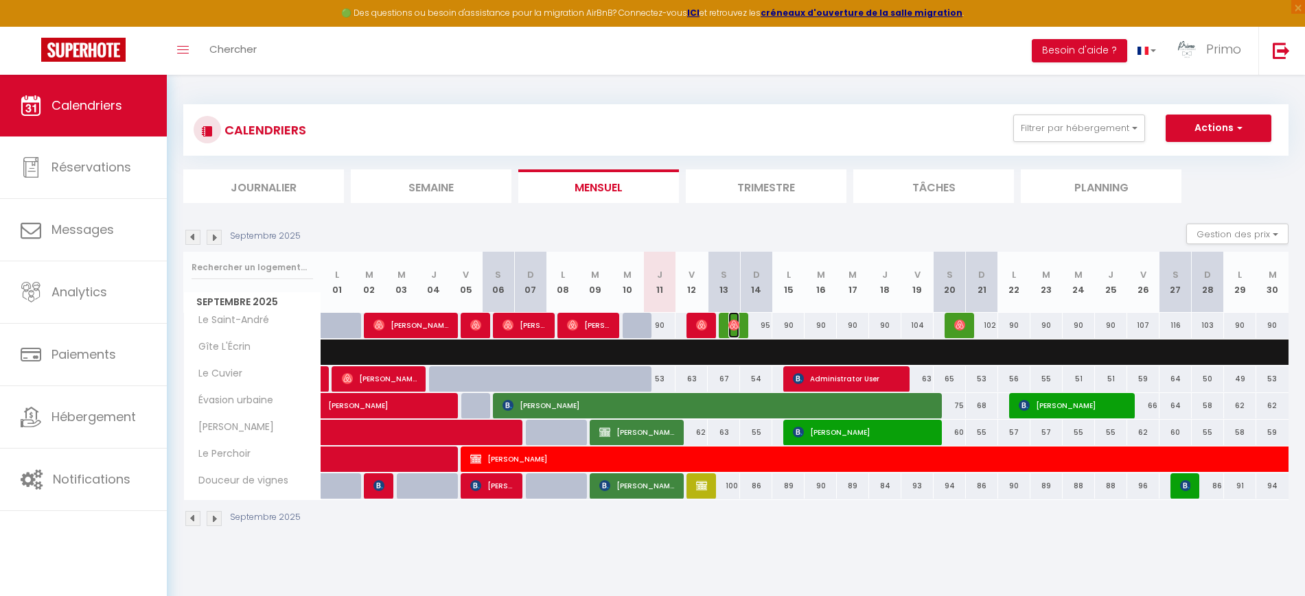
click at [731, 327] on img at bounding box center [733, 325] width 11 height 11
select select "OK"
select select "1"
select select "0"
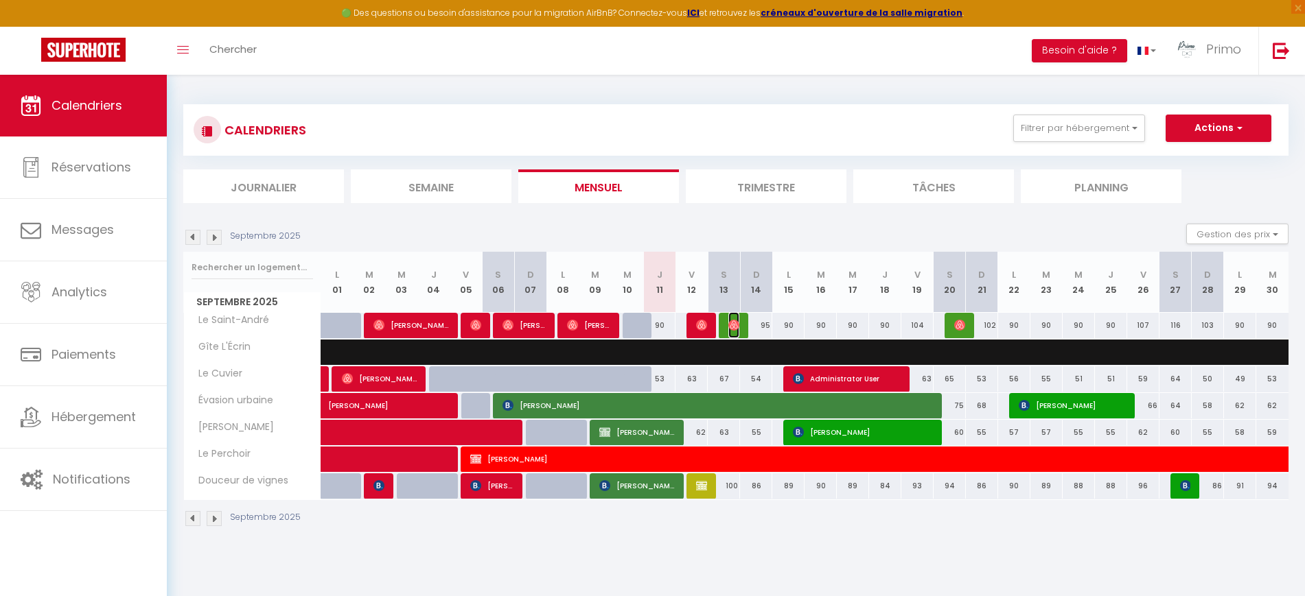
select select "1"
select select
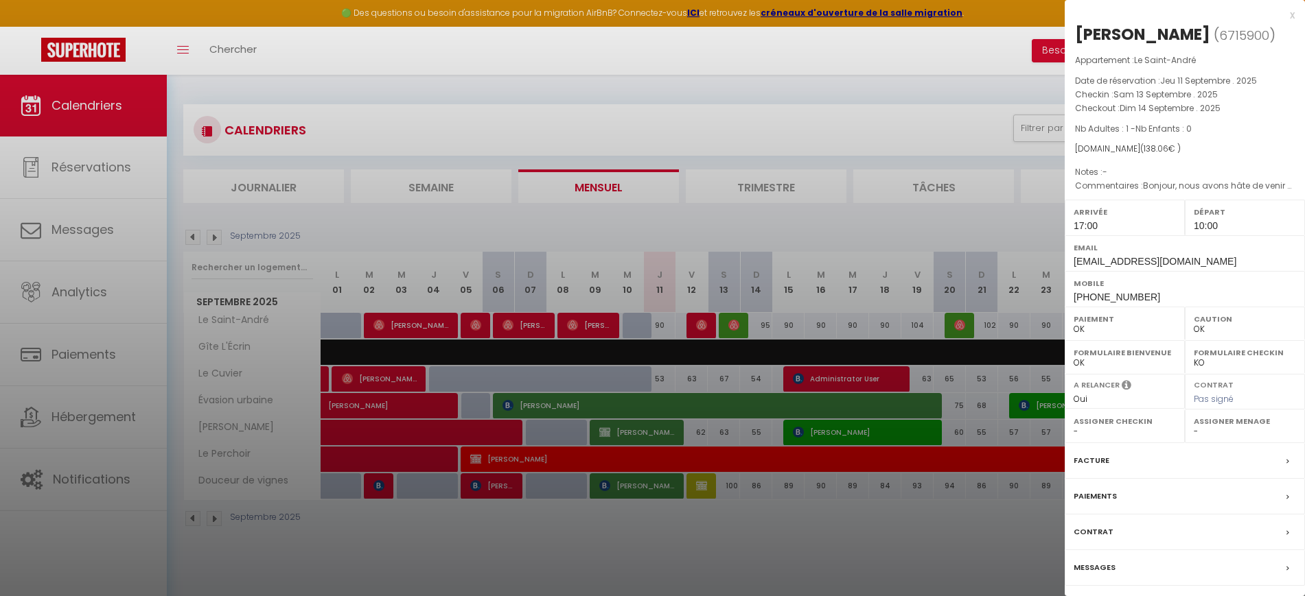
click at [699, 329] on div at bounding box center [652, 298] width 1305 height 596
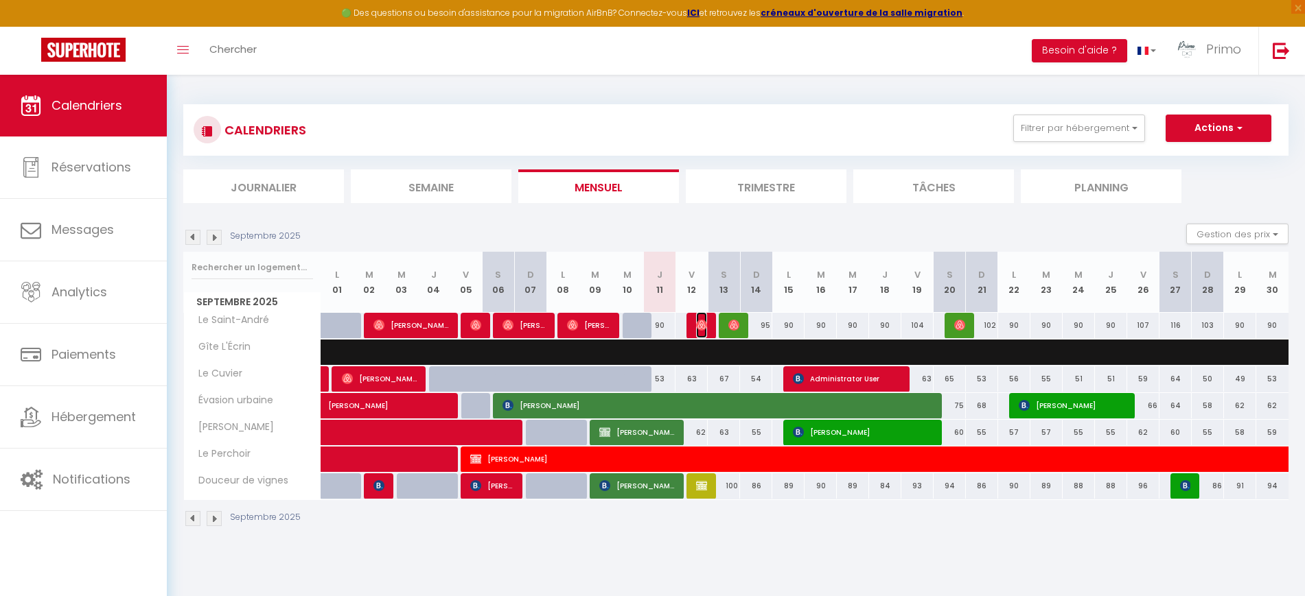
click at [699, 327] on img at bounding box center [701, 325] width 11 height 11
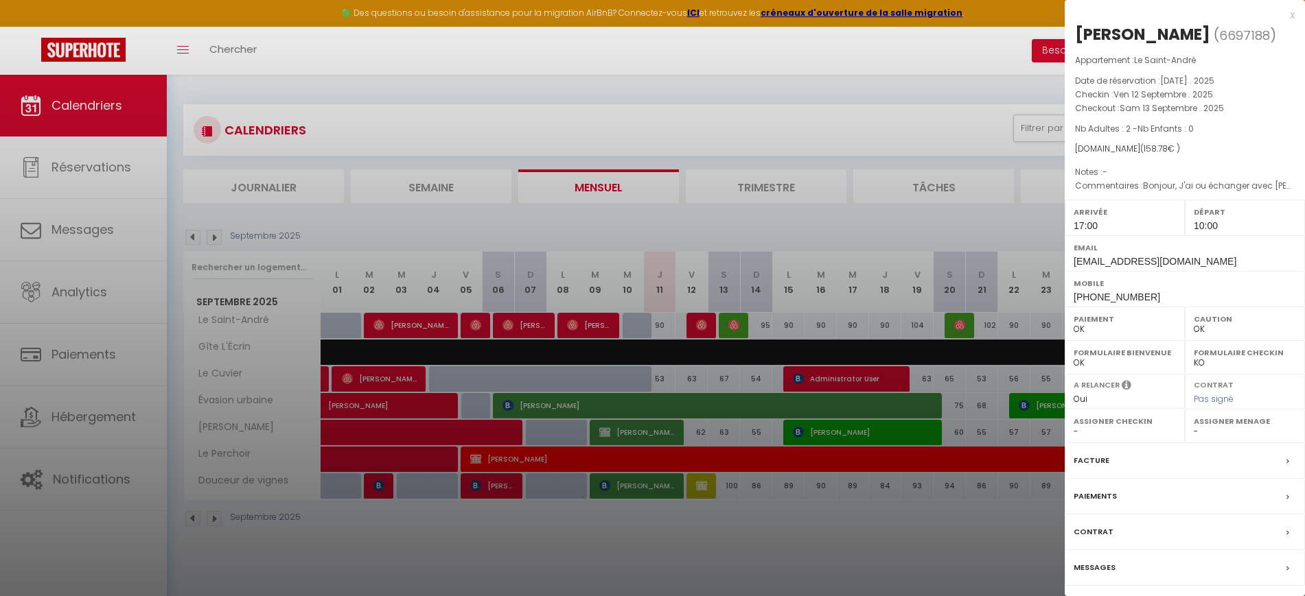
click at [1110, 495] on label "Paiements" at bounding box center [1094, 496] width 43 height 14
